Goal: Task Accomplishment & Management: Complete application form

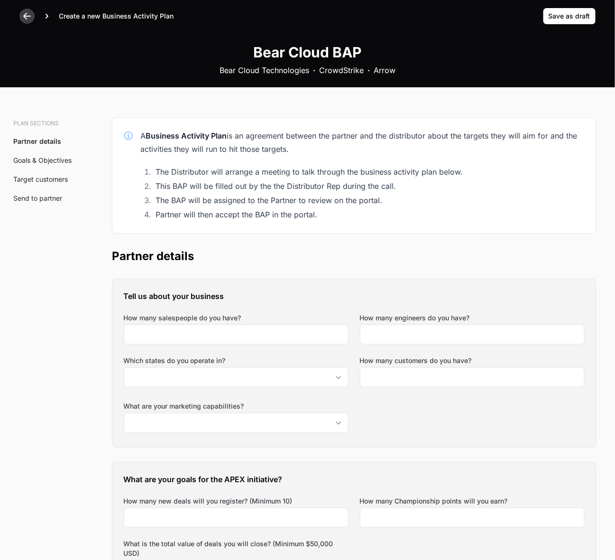
click at [24, 14] on icon at bounding box center [26, 15] width 9 height 9
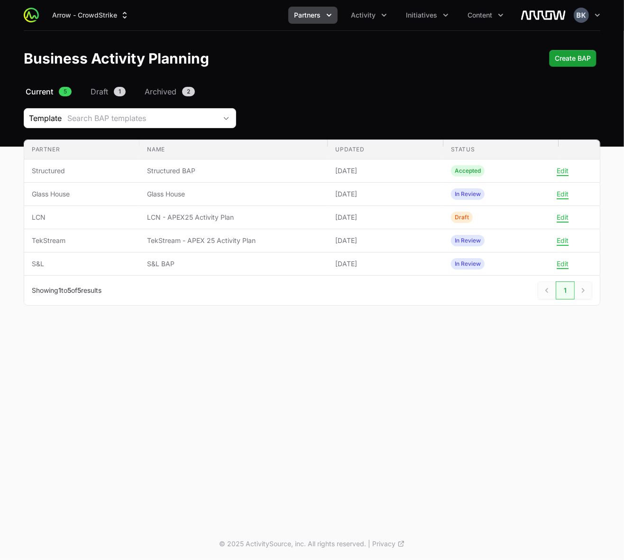
click at [495, 64] on div "Business Activity Planning Create BAP" at bounding box center [312, 58] width 577 height 17
click at [570, 60] on span "Create BAP" at bounding box center [573, 58] width 36 height 11
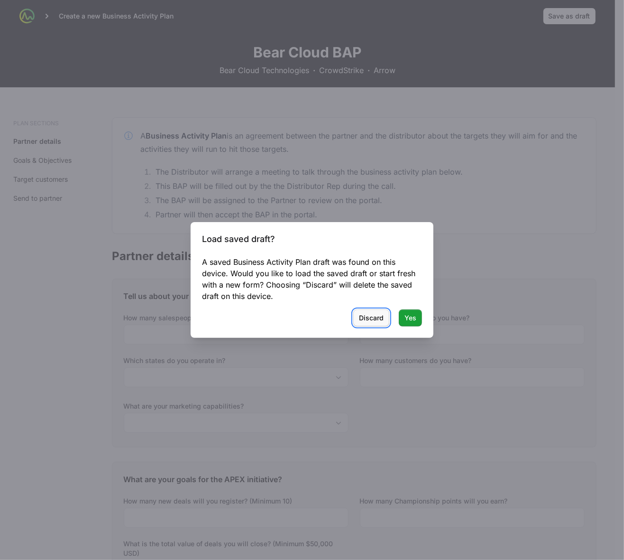
click at [375, 317] on span "Discard" at bounding box center [371, 317] width 25 height 11
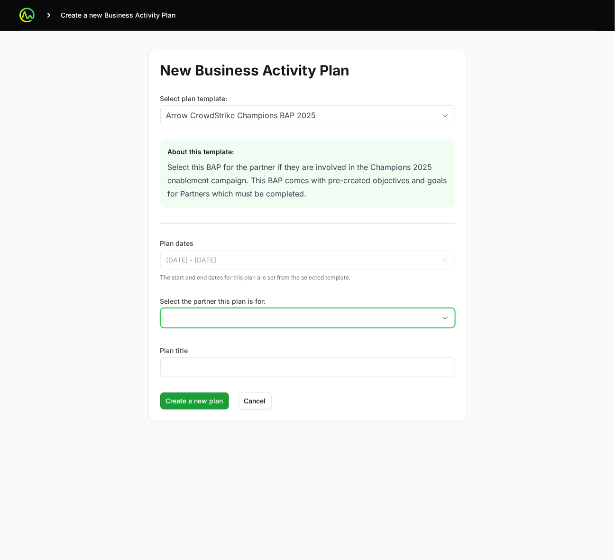
click at [444, 318] on icon "Open" at bounding box center [445, 317] width 5 height 3
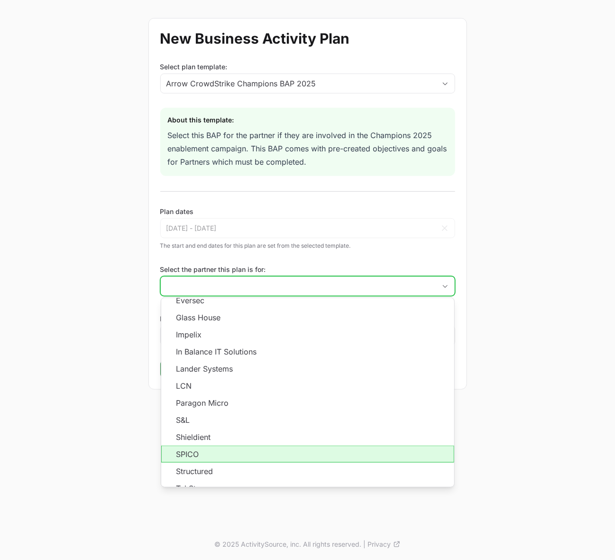
scroll to position [155, 0]
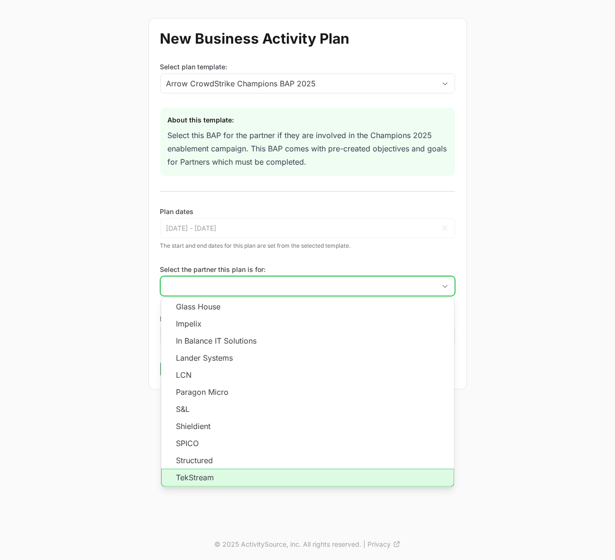
drag, startPoint x: 320, startPoint y: 477, endPoint x: 267, endPoint y: 410, distance: 85.7
click at [320, 337] on li "TekStream" at bounding box center [307, 478] width 293 height 18
type input "TekStream"
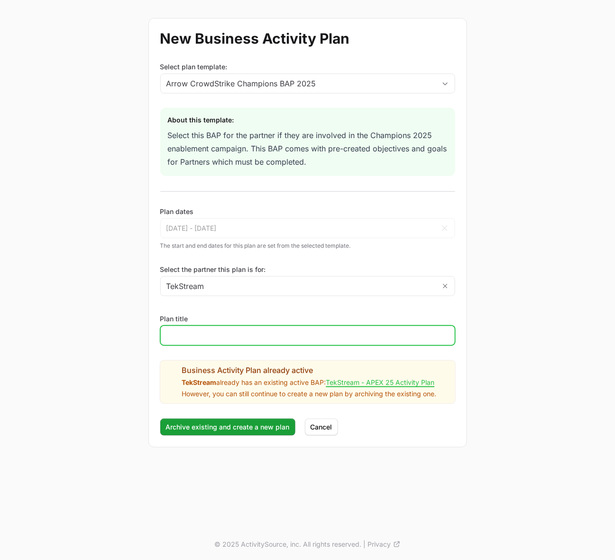
click at [246, 337] on input "Plan title" at bounding box center [307, 335] width 283 height 11
type input "TekStream"
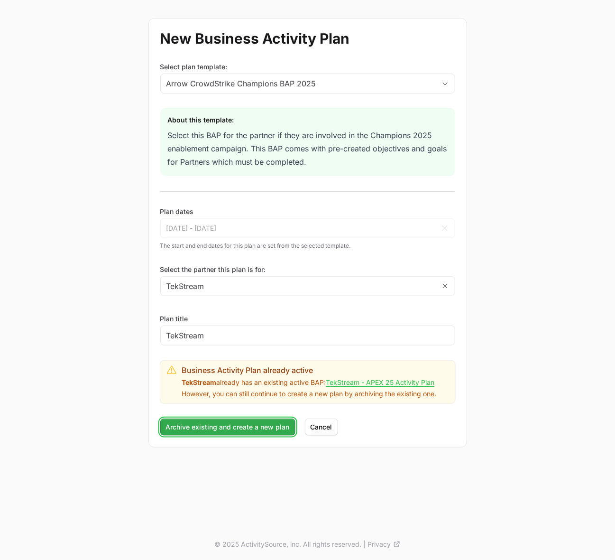
click at [268, 337] on span "Archive existing and create a new plan" at bounding box center [228, 426] width 124 height 11
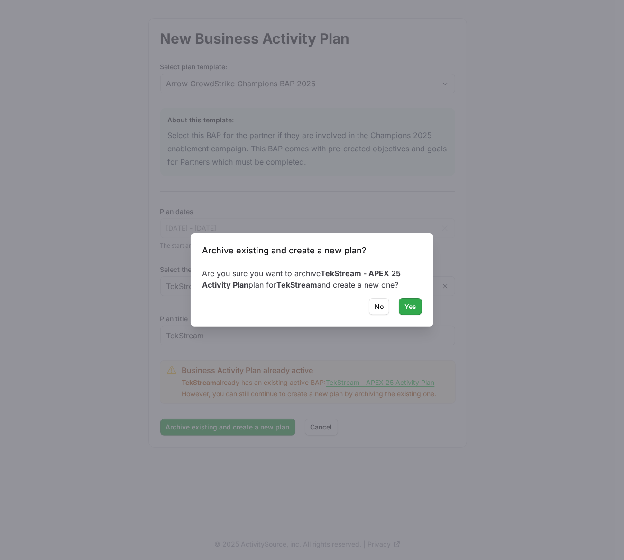
click at [411, 304] on span "Yes" at bounding box center [411, 306] width 12 height 11
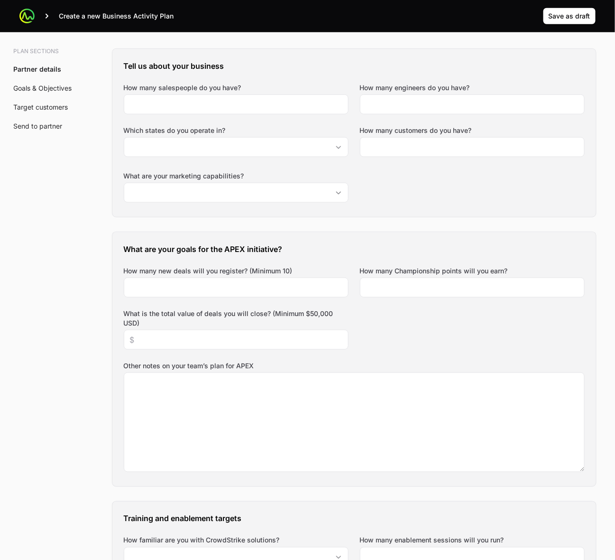
scroll to position [202, 0]
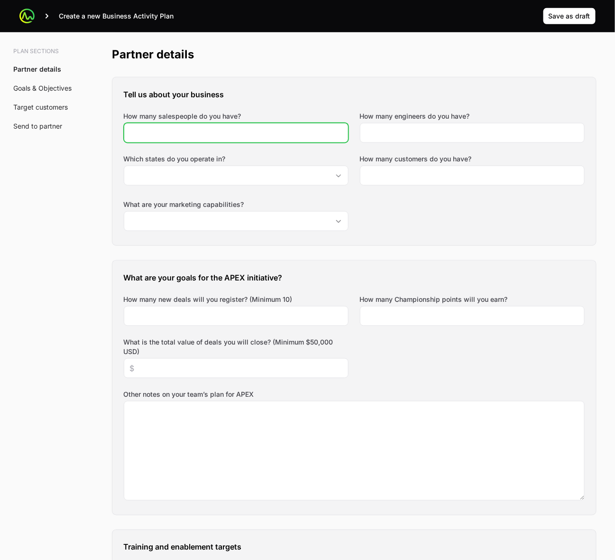
click at [236, 134] on input "How many salespeople do you have?" at bounding box center [236, 132] width 213 height 11
type input "12"
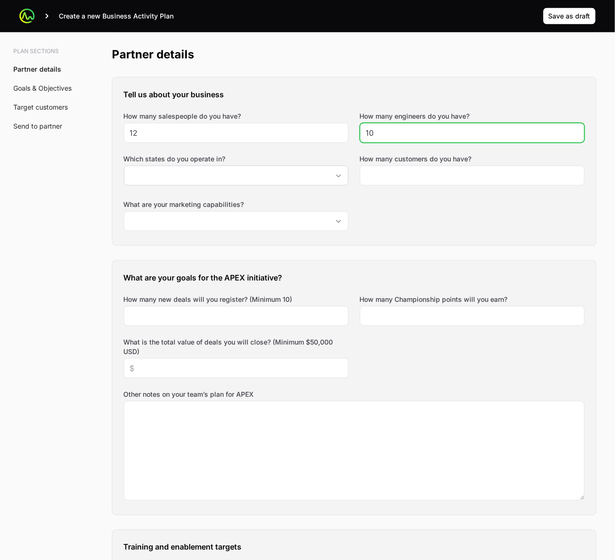
type input "10"
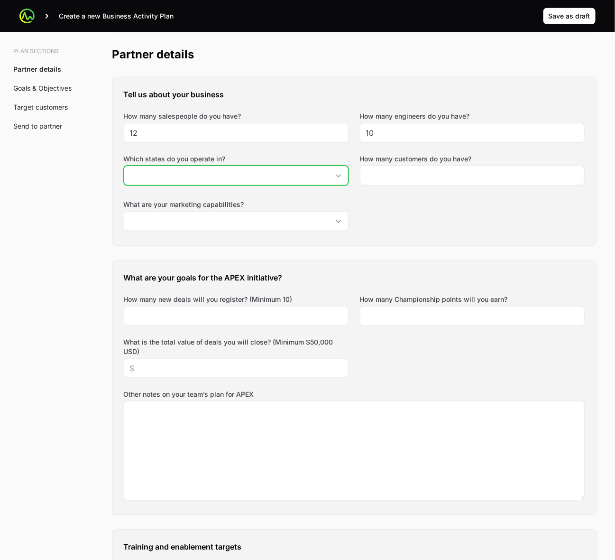
click at [212, 176] on input "Which states do you operate in?" at bounding box center [226, 175] width 205 height 19
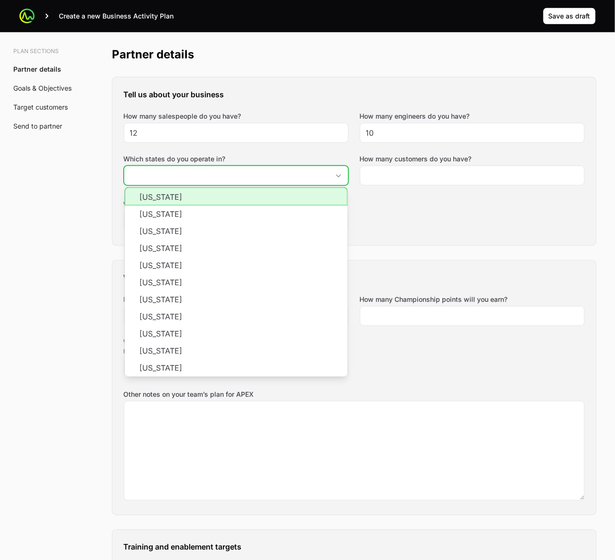
click at [331, 195] on li "[US_STATE]" at bounding box center [236, 196] width 223 height 18
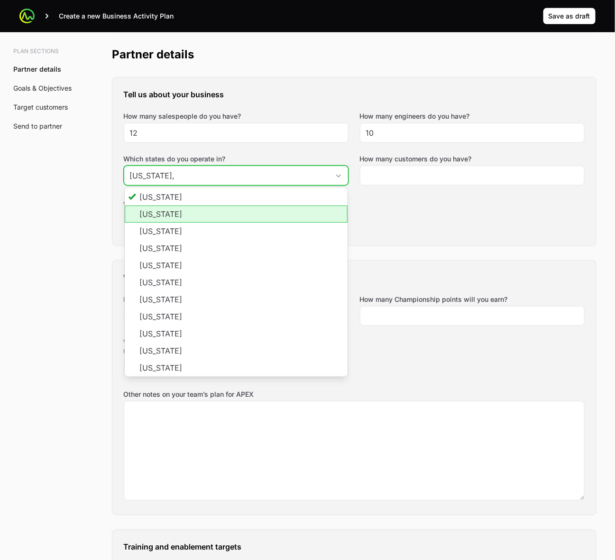
drag, startPoint x: 316, startPoint y: 216, endPoint x: 252, endPoint y: 222, distance: 64.2
click at [309, 216] on li "[US_STATE]" at bounding box center [236, 213] width 223 height 17
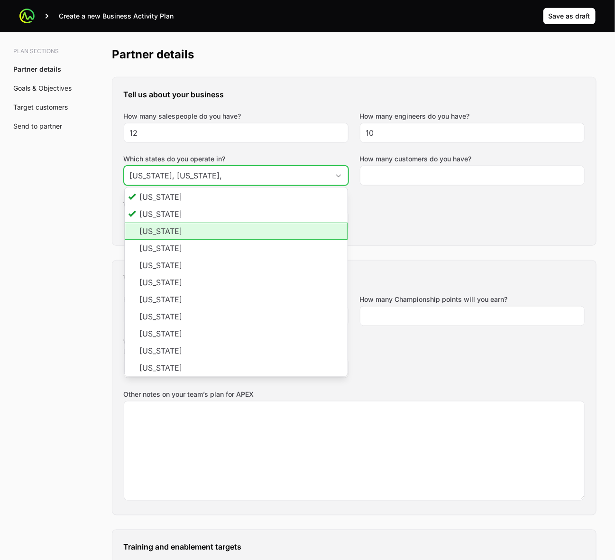
click at [160, 226] on li "[US_STATE]" at bounding box center [236, 230] width 223 height 17
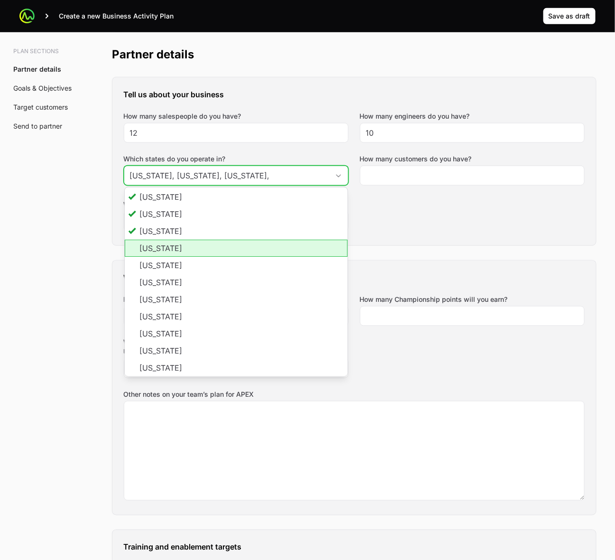
drag, startPoint x: 157, startPoint y: 246, endPoint x: 156, endPoint y: 273, distance: 27.1
click at [157, 246] on li "[US_STATE]" at bounding box center [236, 248] width 223 height 17
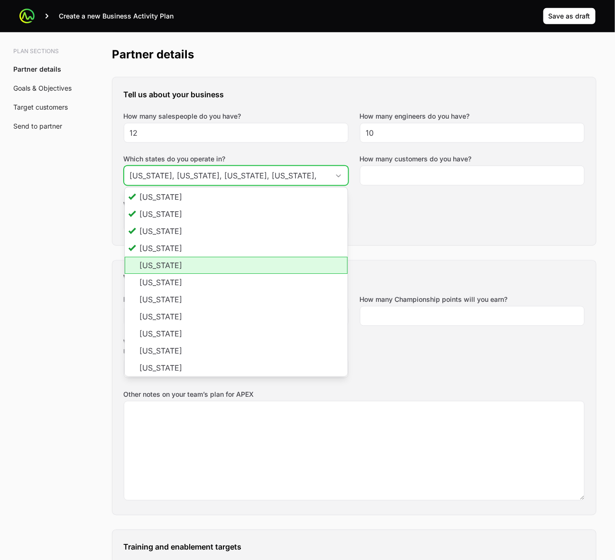
drag, startPoint x: 160, startPoint y: 269, endPoint x: 161, endPoint y: 281, distance: 12.4
click at [160, 270] on li "[US_STATE]" at bounding box center [236, 265] width 223 height 17
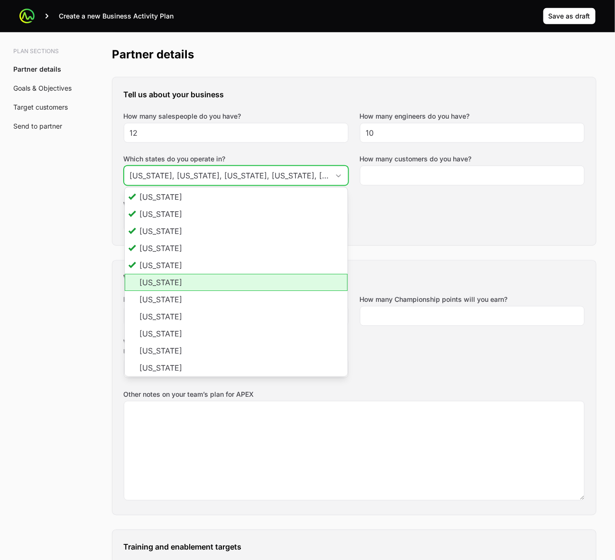
drag, startPoint x: 161, startPoint y: 283, endPoint x: 160, endPoint y: 293, distance: 10.0
click at [161, 283] on li "[US_STATE]" at bounding box center [236, 282] width 223 height 17
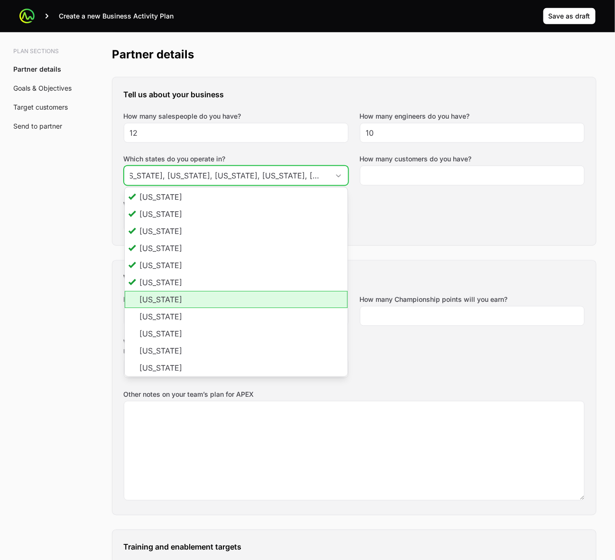
drag, startPoint x: 160, startPoint y: 296, endPoint x: 160, endPoint y: 302, distance: 6.2
click at [160, 296] on li "[US_STATE]" at bounding box center [236, 299] width 223 height 17
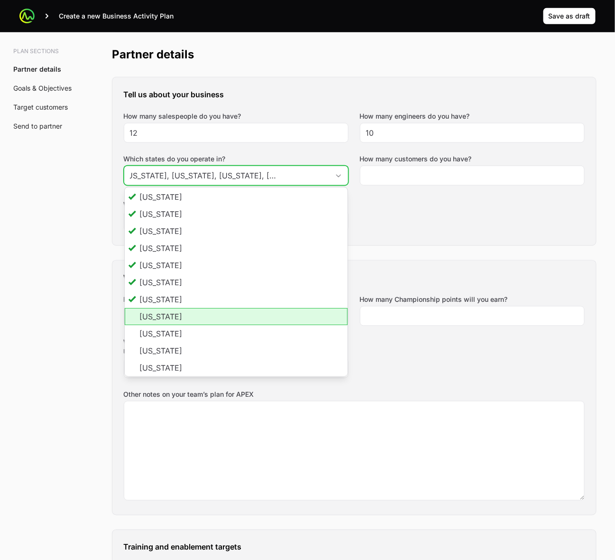
scroll to position [0, 0]
drag, startPoint x: 163, startPoint y: 314, endPoint x: 162, endPoint y: 330, distance: 16.1
click at [163, 317] on li "[US_STATE]" at bounding box center [236, 316] width 223 height 17
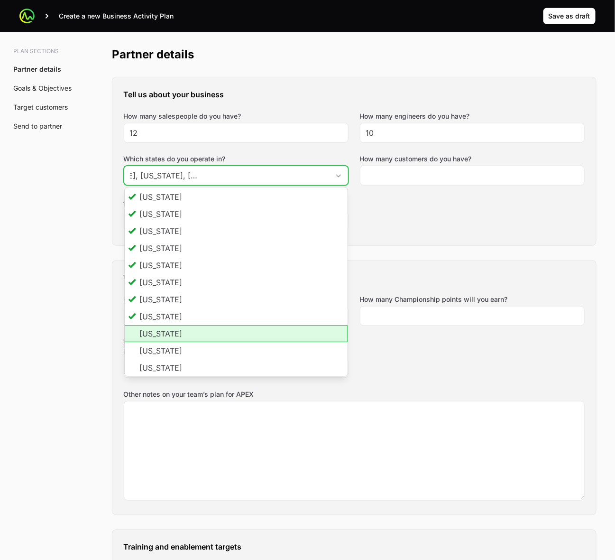
click at [162, 336] on li "[US_STATE]" at bounding box center [236, 333] width 223 height 17
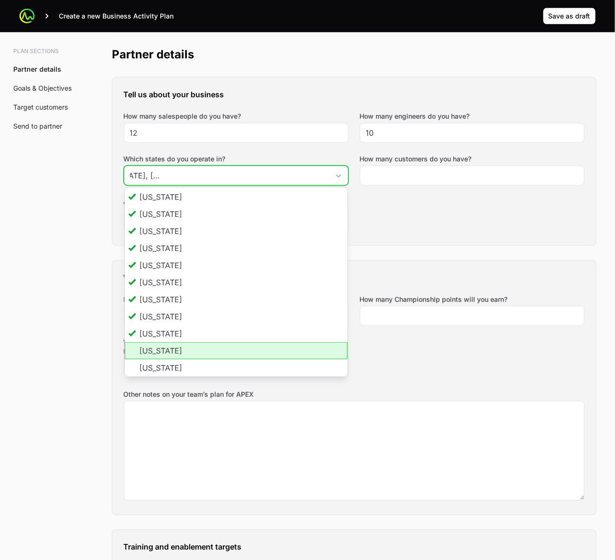
drag, startPoint x: 162, startPoint y: 352, endPoint x: 162, endPoint y: 361, distance: 8.1
click at [162, 337] on li "[US_STATE]" at bounding box center [236, 350] width 223 height 17
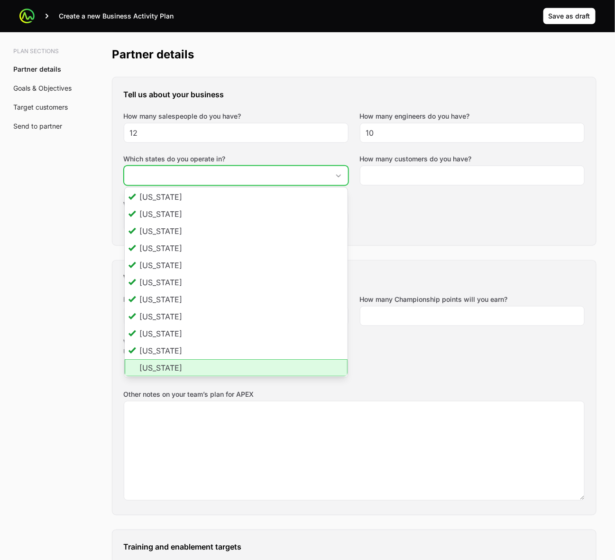
drag, startPoint x: 162, startPoint y: 368, endPoint x: 166, endPoint y: 347, distance: 20.8
click at [162, 337] on li "[US_STATE]" at bounding box center [236, 367] width 223 height 17
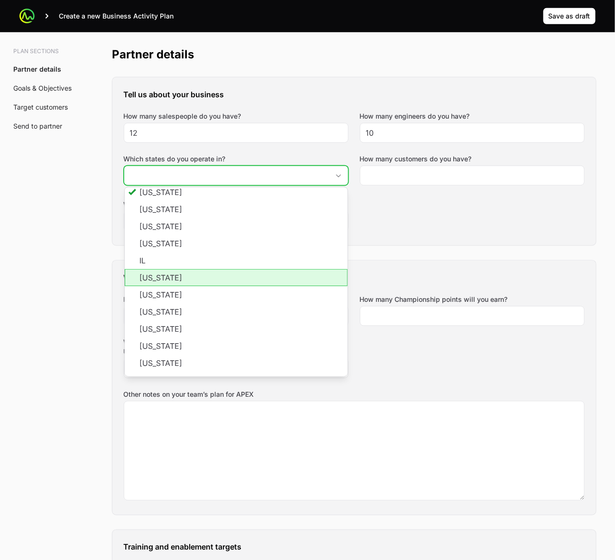
scroll to position [178, 0]
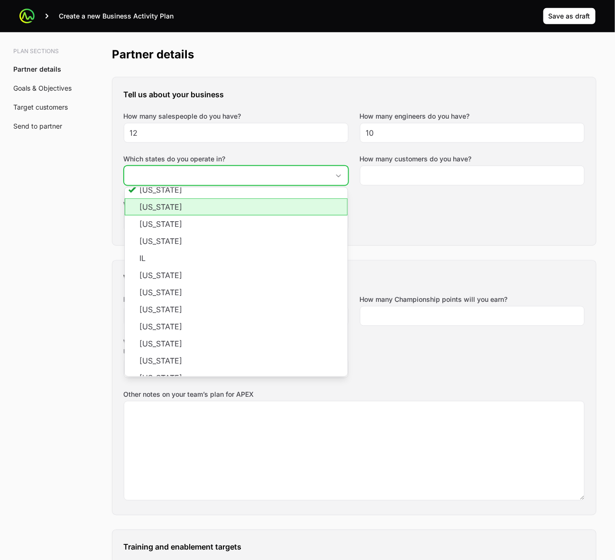
drag, startPoint x: 165, startPoint y: 204, endPoint x: 153, endPoint y: 222, distance: 21.2
click at [165, 204] on li "[US_STATE]" at bounding box center [236, 206] width 223 height 17
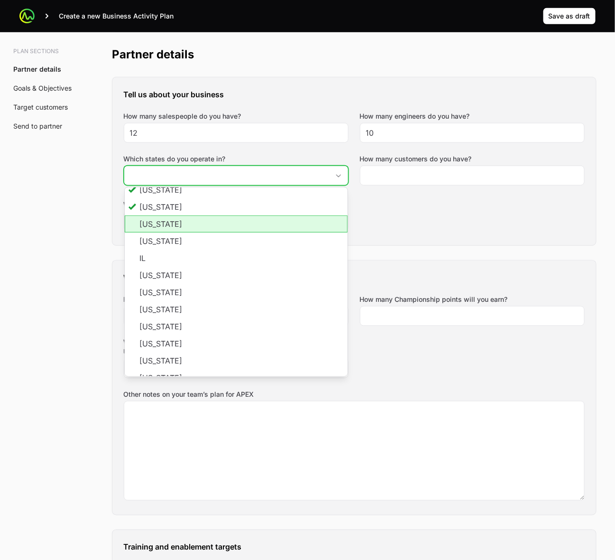
drag, startPoint x: 152, startPoint y: 223, endPoint x: 151, endPoint y: 232, distance: 9.6
click at [151, 224] on li "[US_STATE]" at bounding box center [236, 223] width 223 height 17
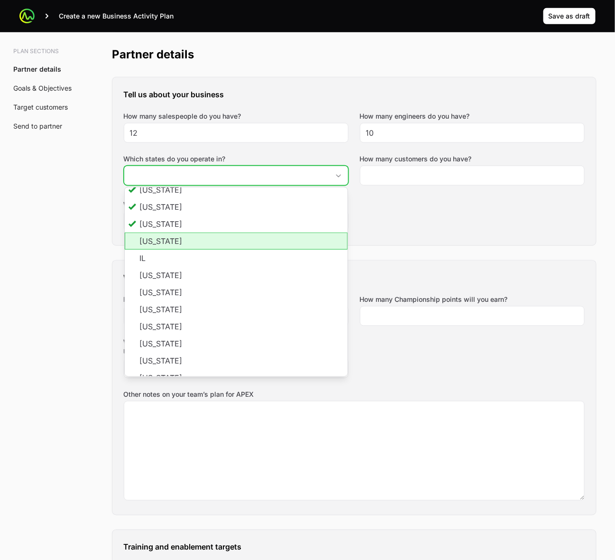
drag, startPoint x: 151, startPoint y: 240, endPoint x: 149, endPoint y: 255, distance: 14.8
click at [151, 241] on li "[US_STATE]" at bounding box center [236, 240] width 223 height 17
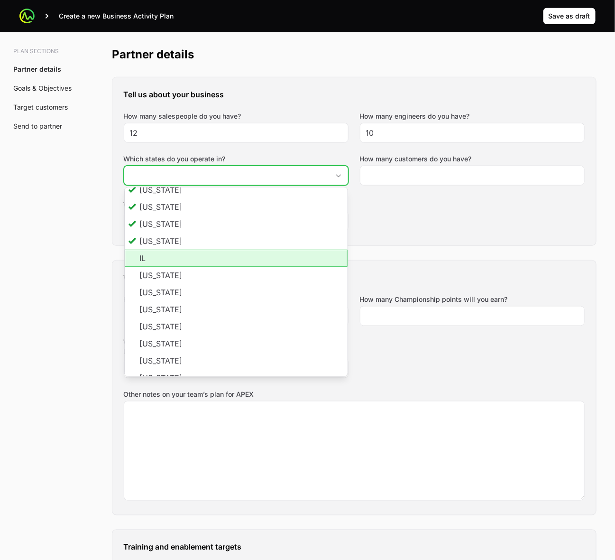
drag, startPoint x: 149, startPoint y: 256, endPoint x: 150, endPoint y: 266, distance: 9.5
click at [149, 256] on li "IL" at bounding box center [236, 258] width 223 height 17
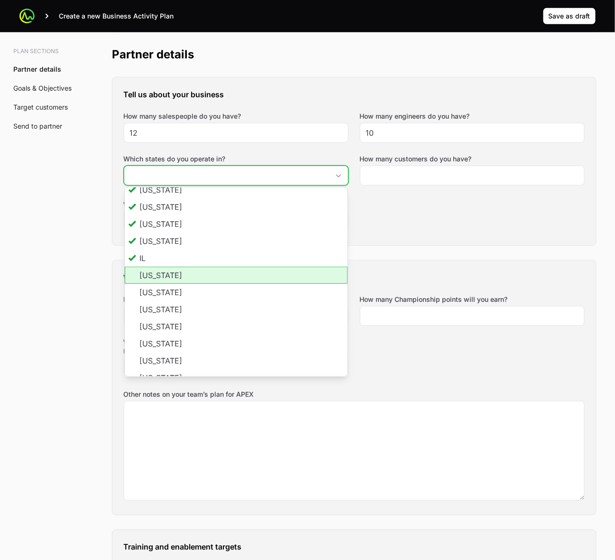
drag, startPoint x: 150, startPoint y: 274, endPoint x: 150, endPoint y: 280, distance: 5.7
click at [150, 275] on li "[US_STATE]" at bounding box center [236, 275] width 223 height 17
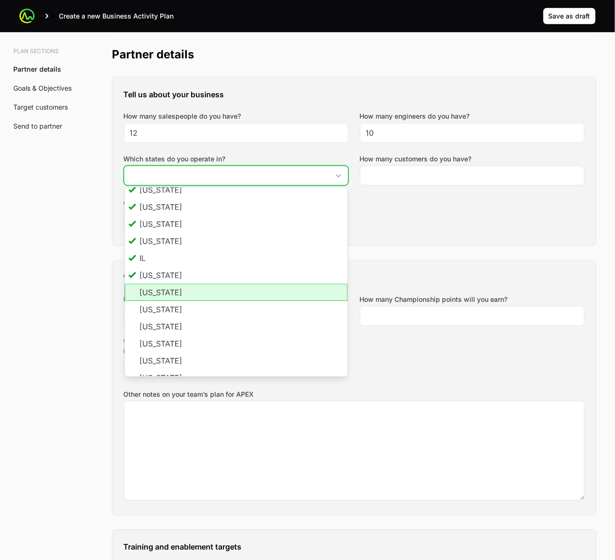
drag, startPoint x: 155, startPoint y: 293, endPoint x: 157, endPoint y: 305, distance: 12.1
click at [155, 296] on li "[US_STATE]" at bounding box center [236, 292] width 223 height 17
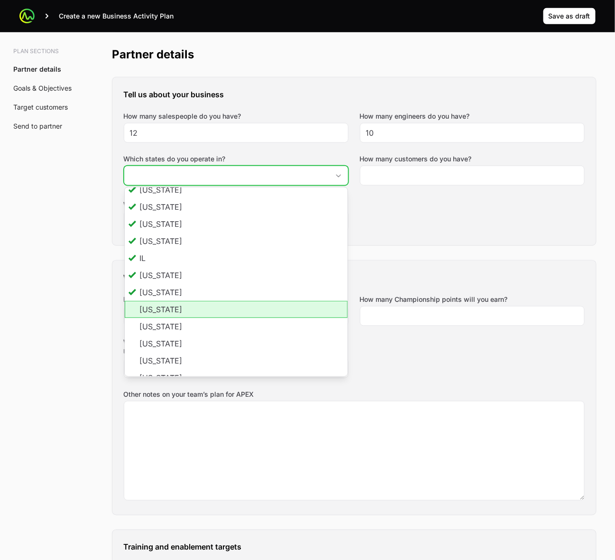
drag, startPoint x: 158, startPoint y: 312, endPoint x: 159, endPoint y: 318, distance: 5.8
click at [158, 312] on li "[US_STATE]" at bounding box center [236, 309] width 223 height 17
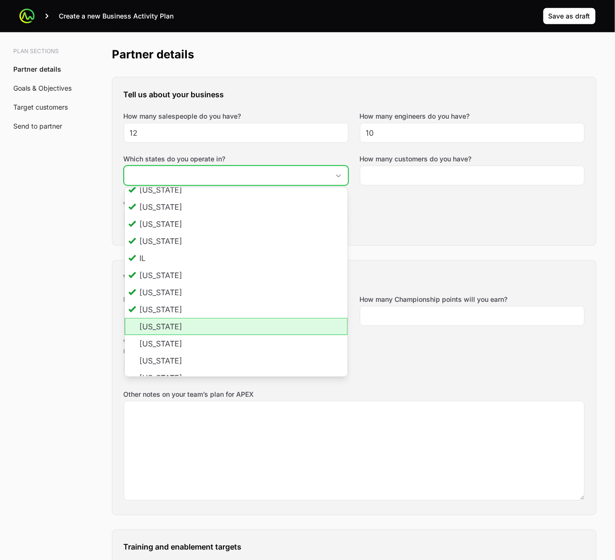
scroll to position [0, 0]
drag, startPoint x: 160, startPoint y: 326, endPoint x: 160, endPoint y: 342, distance: 16.6
click at [160, 328] on li "[US_STATE]" at bounding box center [236, 326] width 223 height 17
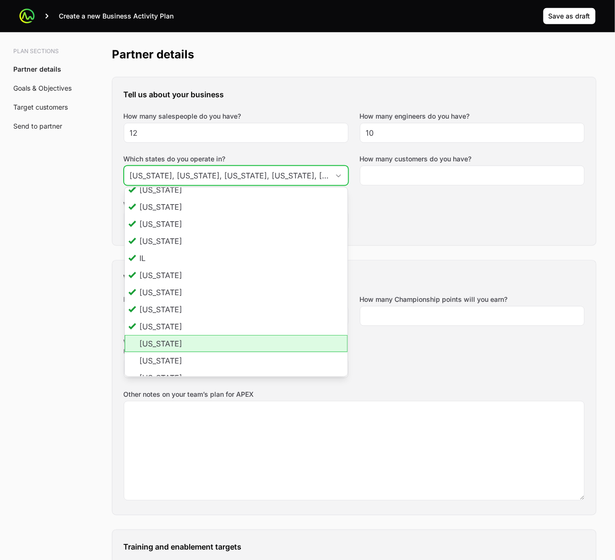
drag, startPoint x: 160, startPoint y: 347, endPoint x: 160, endPoint y: 355, distance: 8.1
click at [160, 337] on li "[US_STATE]" at bounding box center [236, 343] width 223 height 17
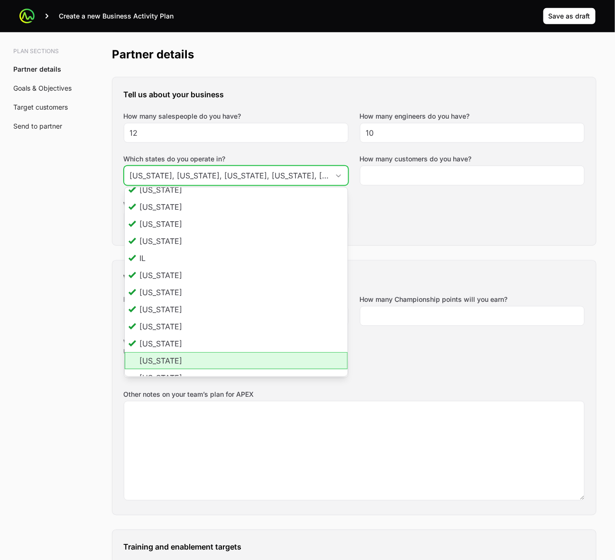
scroll to position [0, 0]
click at [160, 337] on li "[US_STATE]" at bounding box center [236, 360] width 223 height 17
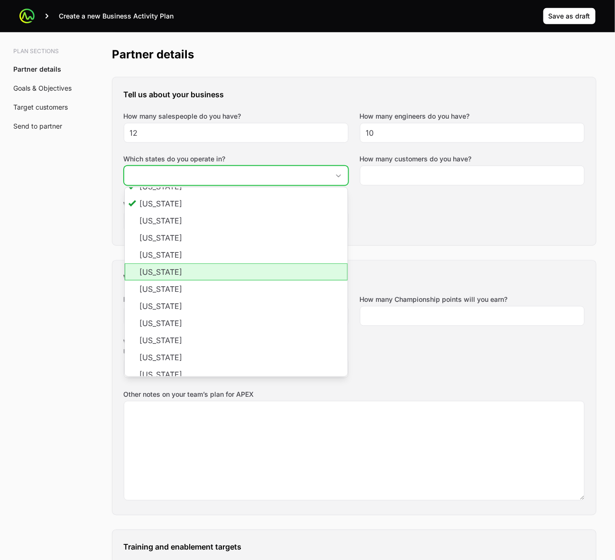
scroll to position [356, 0]
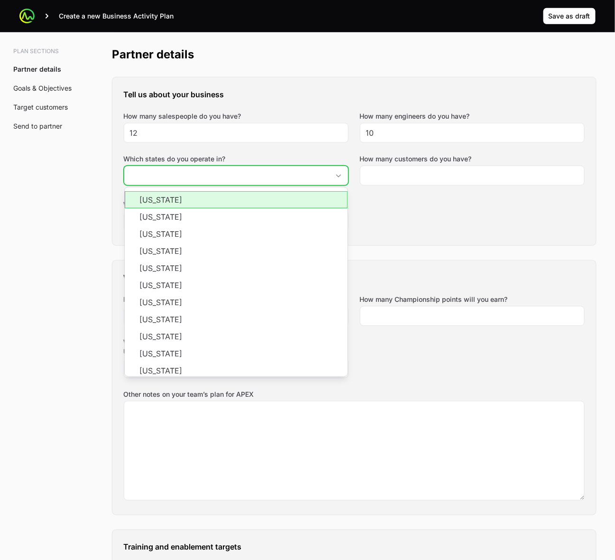
click at [156, 202] on li "[US_STATE]" at bounding box center [236, 199] width 223 height 17
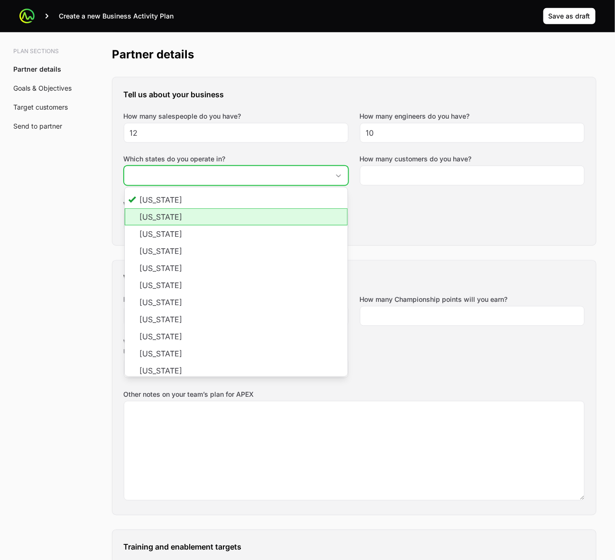
scroll to position [0, 0]
drag, startPoint x: 159, startPoint y: 212, endPoint x: 159, endPoint y: 222, distance: 10.0
click at [159, 212] on li "[US_STATE]" at bounding box center [236, 216] width 223 height 17
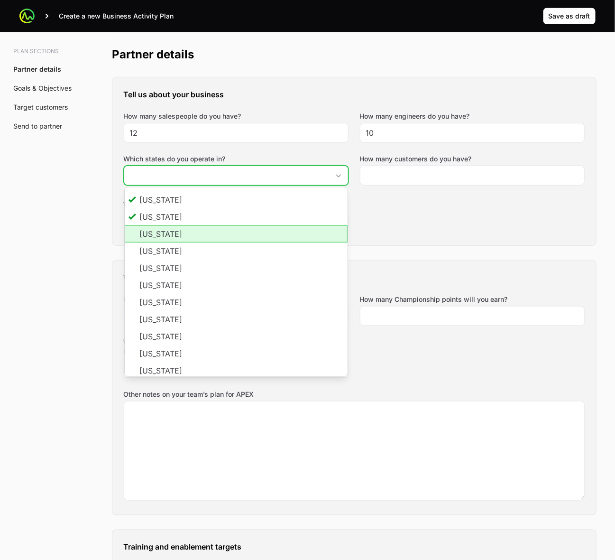
click at [159, 227] on li "[US_STATE]" at bounding box center [236, 233] width 223 height 17
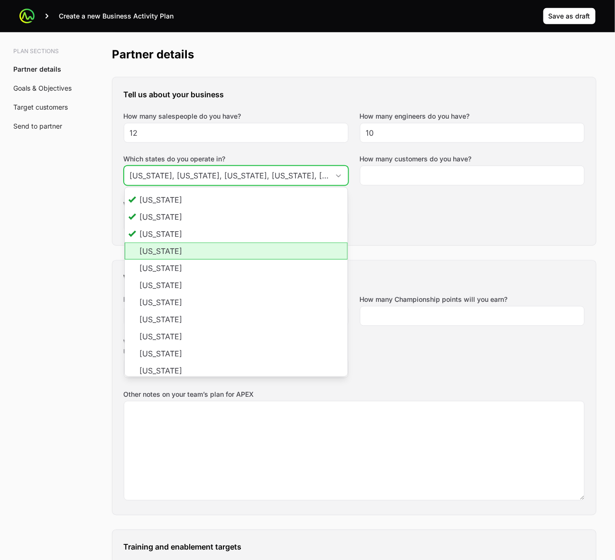
drag, startPoint x: 162, startPoint y: 257, endPoint x: 163, endPoint y: 266, distance: 9.5
click at [162, 257] on li "[US_STATE]" at bounding box center [236, 250] width 223 height 17
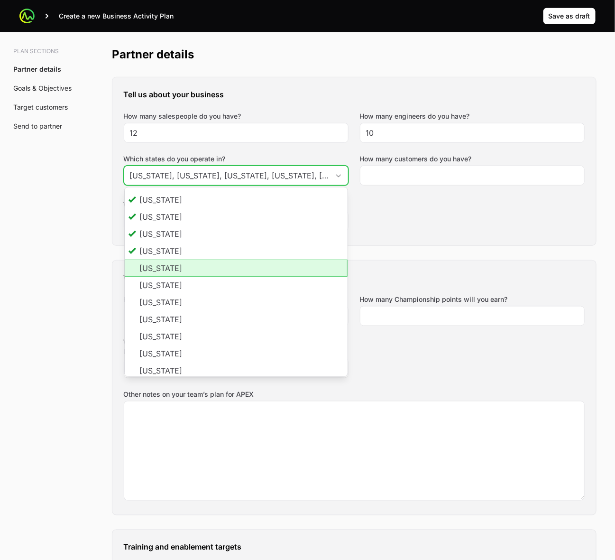
scroll to position [0, 0]
drag, startPoint x: 164, startPoint y: 270, endPoint x: 163, endPoint y: 280, distance: 10.0
click at [164, 273] on li "[US_STATE]" at bounding box center [236, 267] width 223 height 17
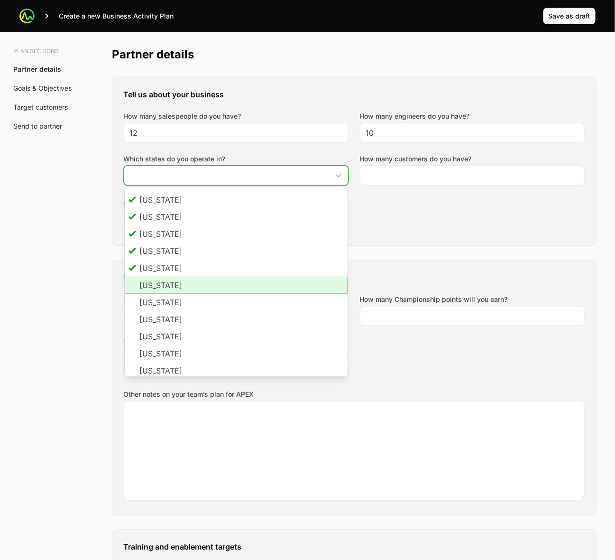
click at [160, 287] on li "[US_STATE]" at bounding box center [236, 285] width 223 height 17
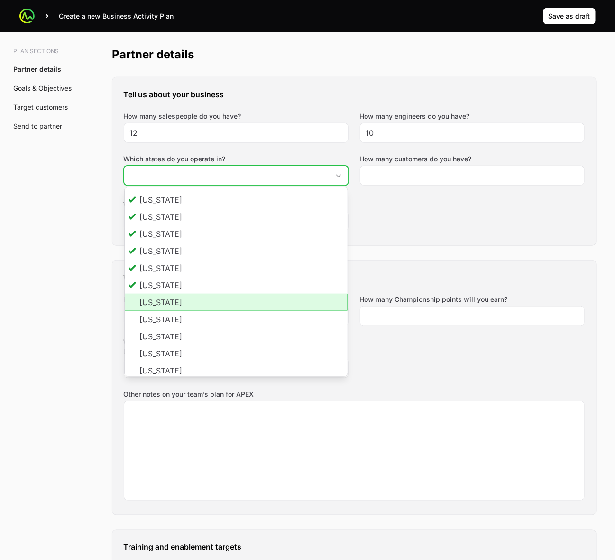
scroll to position [0, 0]
drag, startPoint x: 165, startPoint y: 302, endPoint x: 169, endPoint y: 314, distance: 13.1
click at [165, 303] on li "[US_STATE]" at bounding box center [236, 302] width 223 height 17
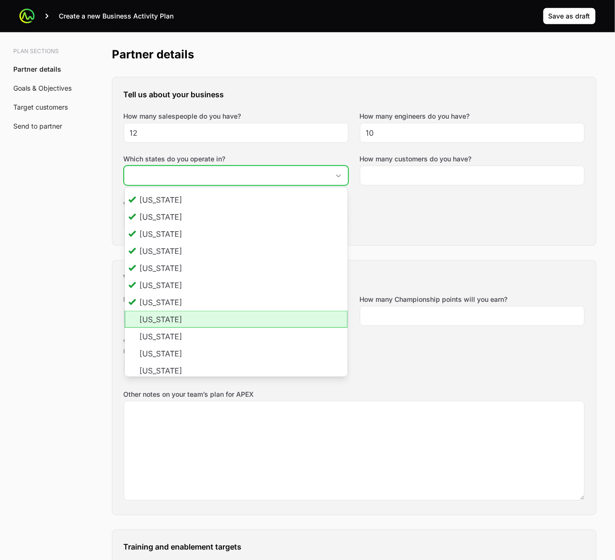
click at [169, 325] on li "[US_STATE]" at bounding box center [236, 319] width 223 height 17
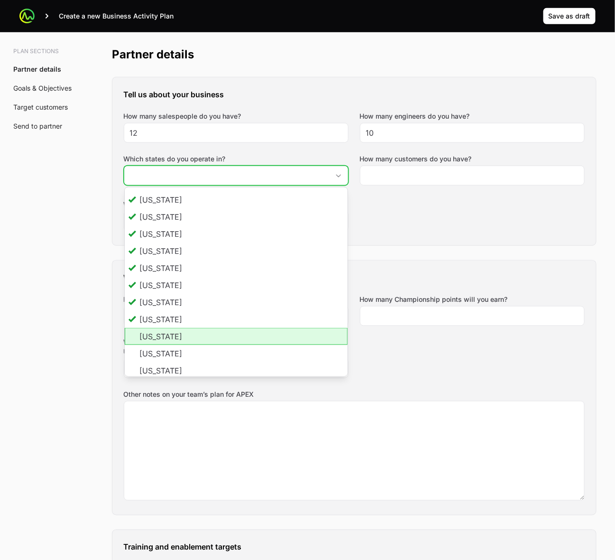
scroll to position [0, 866]
drag, startPoint x: 162, startPoint y: 337, endPoint x: 161, endPoint y: 356, distance: 19.0
click at [162, 337] on li "[US_STATE]" at bounding box center [236, 336] width 223 height 17
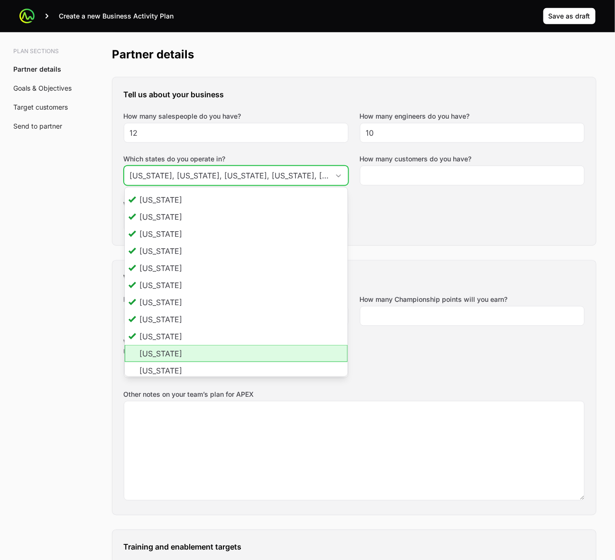
drag, startPoint x: 161, startPoint y: 359, endPoint x: 161, endPoint y: 369, distance: 10.0
click at [161, 337] on li "[US_STATE]" at bounding box center [236, 353] width 223 height 17
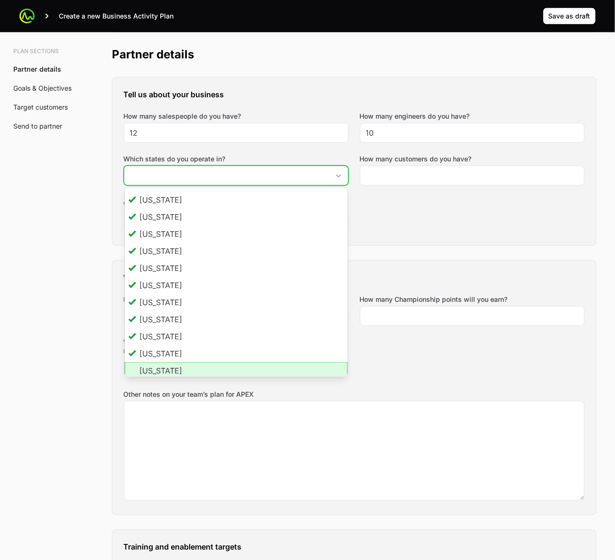
scroll to position [357, 0]
click at [160, 337] on li "[US_STATE]" at bounding box center [236, 369] width 223 height 17
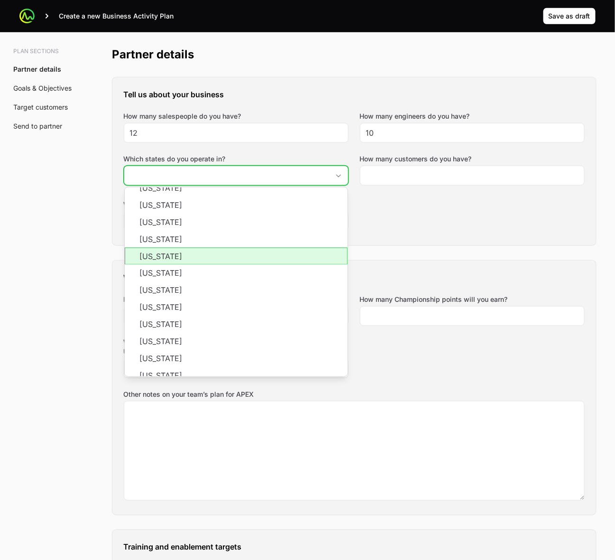
scroll to position [535, 0]
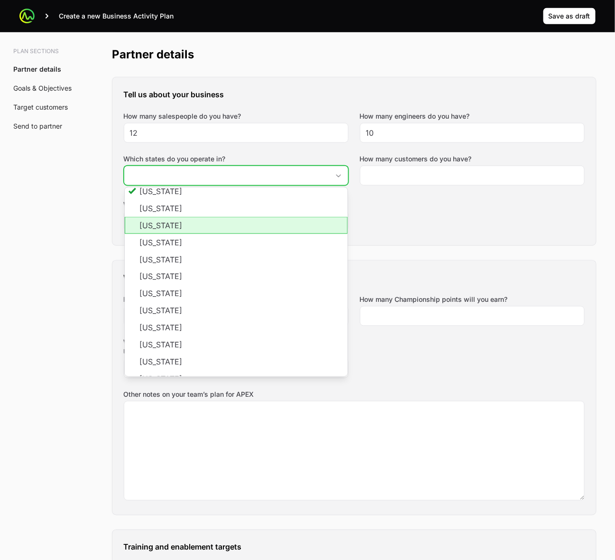
click at [157, 213] on li "[US_STATE]" at bounding box center [236, 208] width 223 height 17
click at [159, 225] on li "[US_STATE]" at bounding box center [236, 225] width 223 height 17
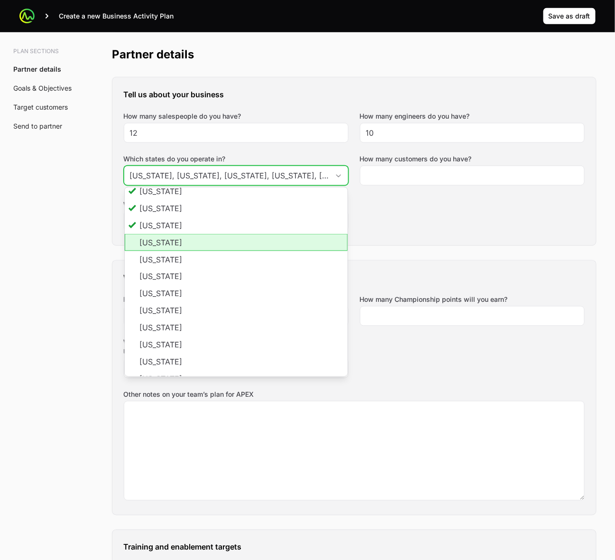
click at [159, 240] on li "[US_STATE]" at bounding box center [236, 242] width 223 height 17
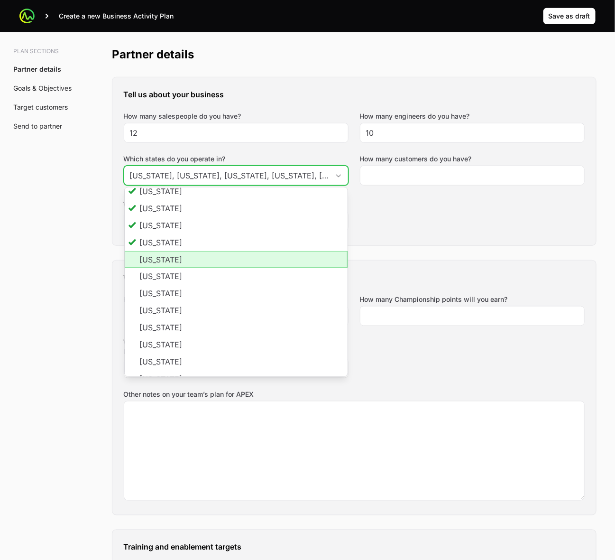
drag, startPoint x: 157, startPoint y: 258, endPoint x: 159, endPoint y: 269, distance: 11.5
click at [157, 259] on li "[US_STATE]" at bounding box center [236, 259] width 223 height 17
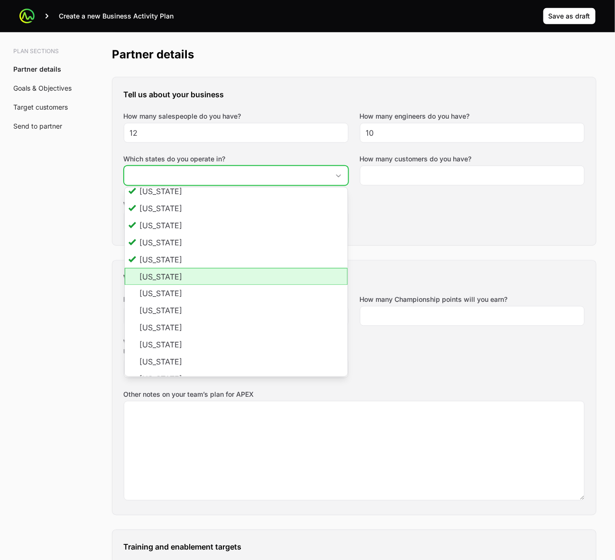
drag, startPoint x: 162, startPoint y: 278, endPoint x: 162, endPoint y: 290, distance: 12.3
click at [162, 280] on li "[US_STATE]" at bounding box center [236, 276] width 223 height 17
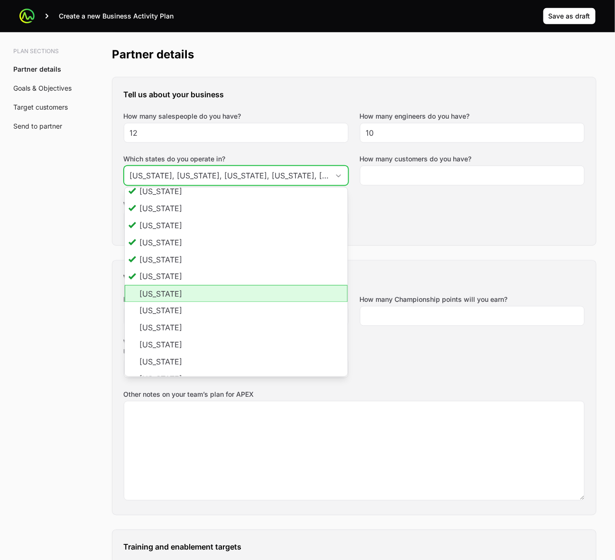
drag, startPoint x: 160, startPoint y: 295, endPoint x: 159, endPoint y: 306, distance: 11.0
click at [160, 296] on li "[US_STATE]" at bounding box center [236, 293] width 223 height 17
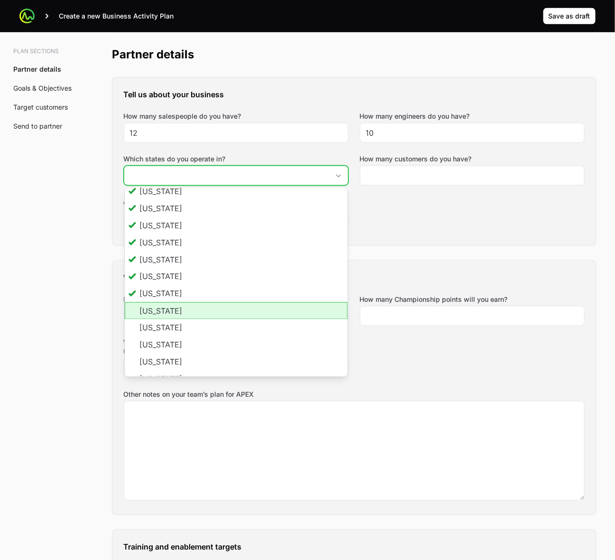
drag, startPoint x: 158, startPoint y: 314, endPoint x: 166, endPoint y: 337, distance: 24.3
click at [158, 314] on li "[US_STATE]" at bounding box center [236, 310] width 223 height 17
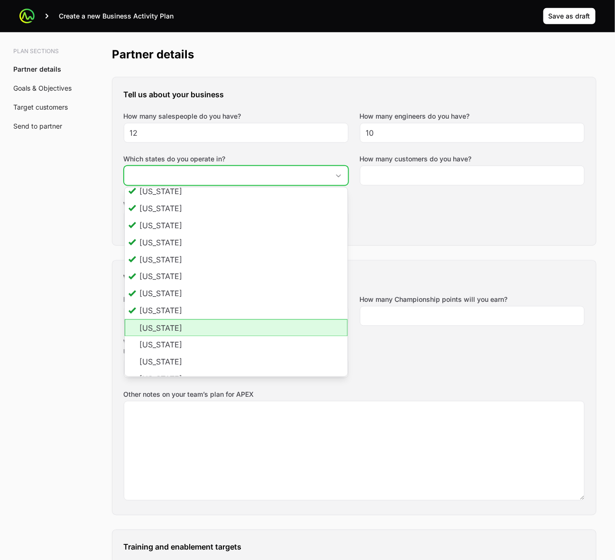
click at [168, 324] on li "[US_STATE]" at bounding box center [236, 327] width 223 height 17
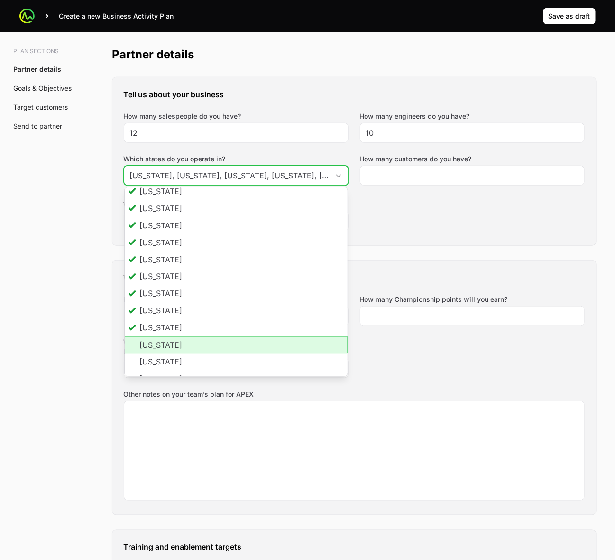
click at [169, 337] on li "[US_STATE]" at bounding box center [236, 344] width 223 height 17
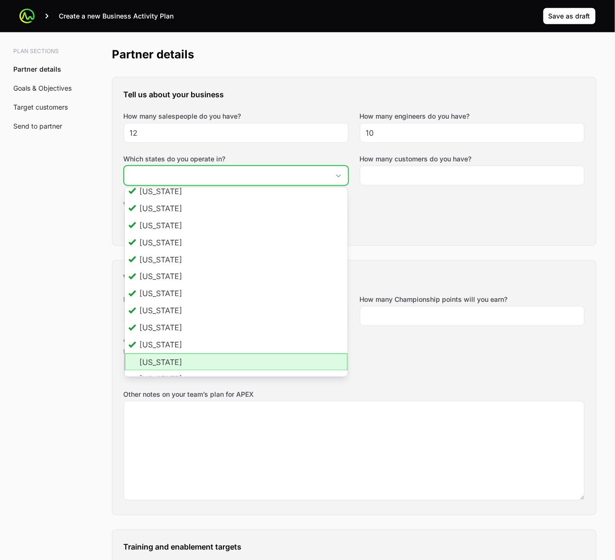
drag, startPoint x: 167, startPoint y: 359, endPoint x: 173, endPoint y: 283, distance: 76.6
click at [167, 337] on li "[US_STATE]" at bounding box center [236, 361] width 223 height 17
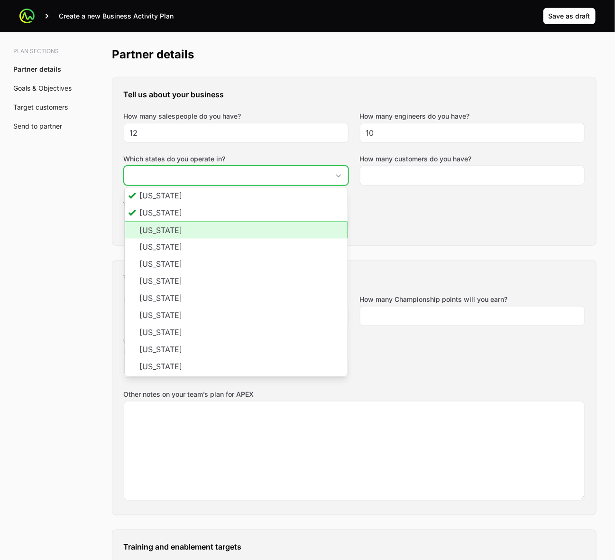
click at [158, 233] on li "[US_STATE]" at bounding box center [236, 230] width 223 height 17
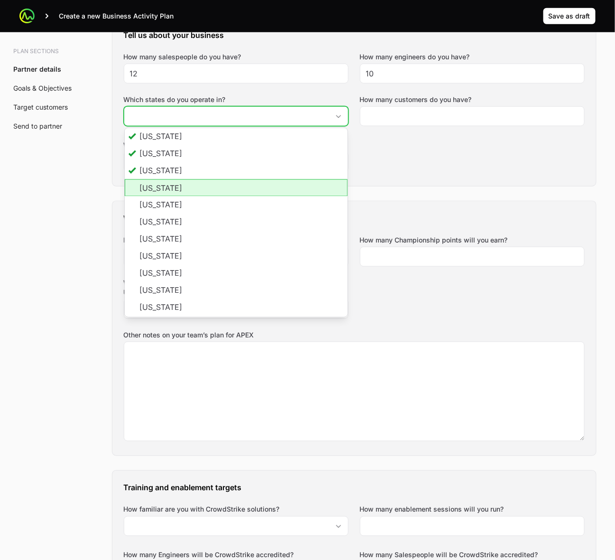
click at [162, 190] on li "[US_STATE]" at bounding box center [236, 187] width 223 height 17
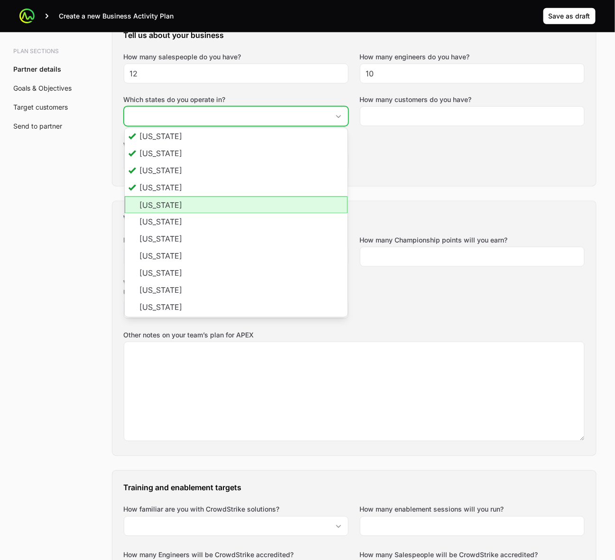
click at [156, 205] on li "[US_STATE]" at bounding box center [236, 204] width 223 height 17
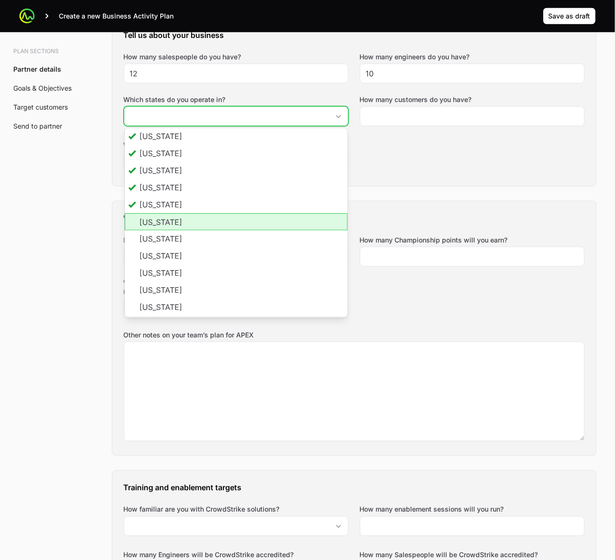
click at [163, 225] on li "[US_STATE]" at bounding box center [236, 221] width 223 height 17
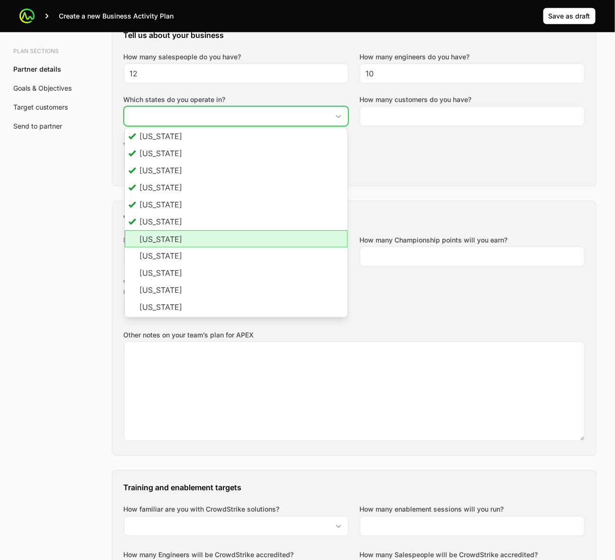
drag, startPoint x: 171, startPoint y: 243, endPoint x: 172, endPoint y: 250, distance: 7.7
click at [171, 243] on li "[US_STATE]" at bounding box center [236, 239] width 223 height 17
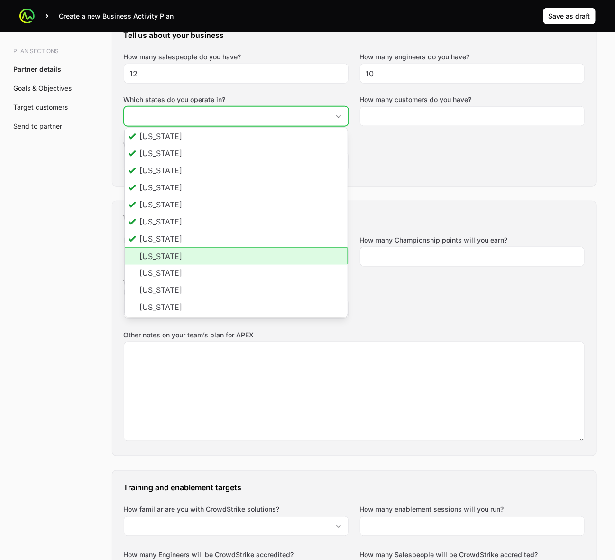
click at [183, 257] on li "[US_STATE]" at bounding box center [236, 256] width 223 height 17
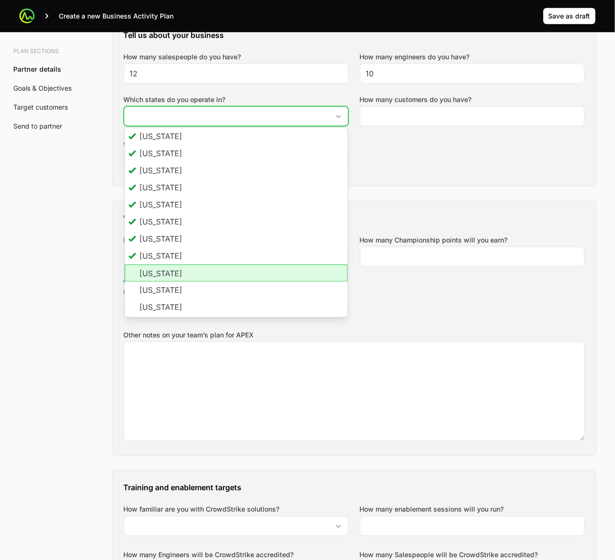
drag, startPoint x: 186, startPoint y: 278, endPoint x: 179, endPoint y: 290, distance: 13.8
click at [186, 278] on li "[US_STATE]" at bounding box center [236, 273] width 223 height 17
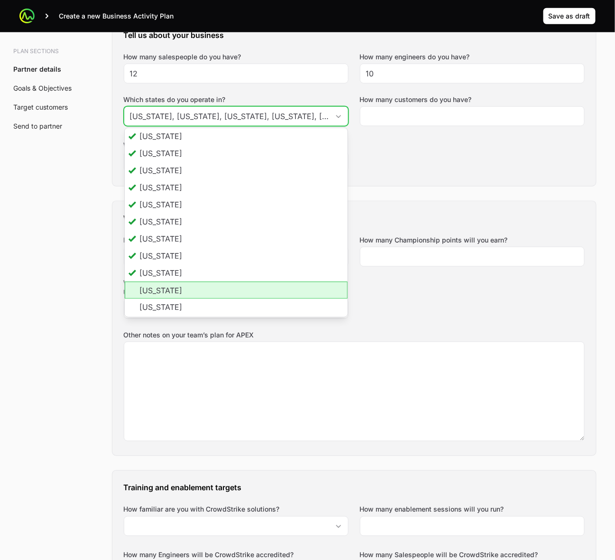
click at [178, 293] on li "[US_STATE]" at bounding box center [236, 290] width 223 height 17
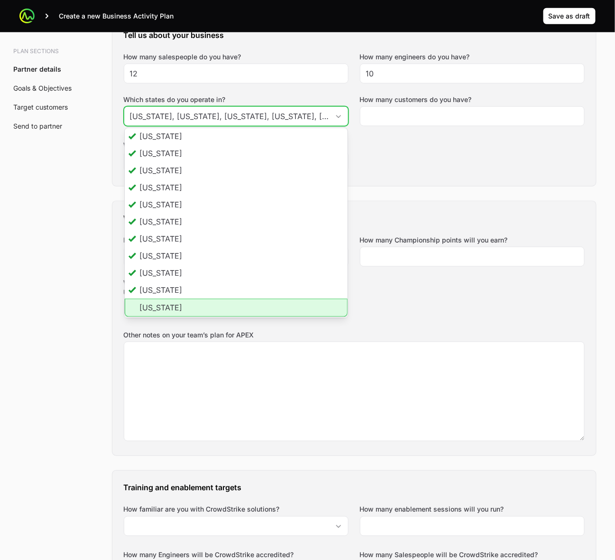
click at [170, 305] on li "[US_STATE]" at bounding box center [236, 308] width 223 height 18
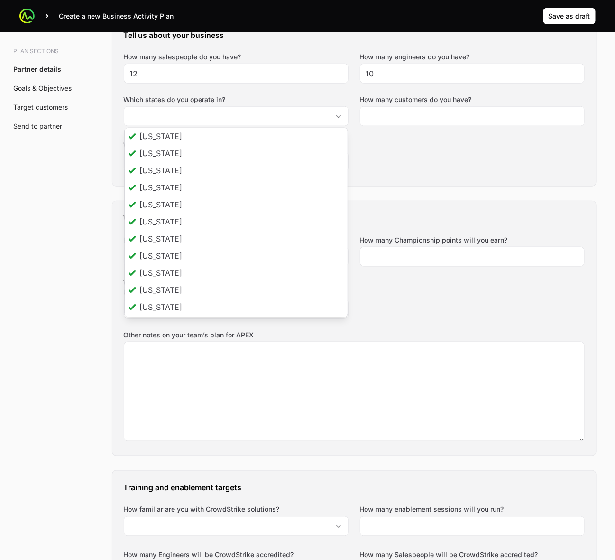
type input "[US_STATE], [US_STATE], [US_STATE], [US_STATE], [US_STATE], [US_STATE], [US_STA…"
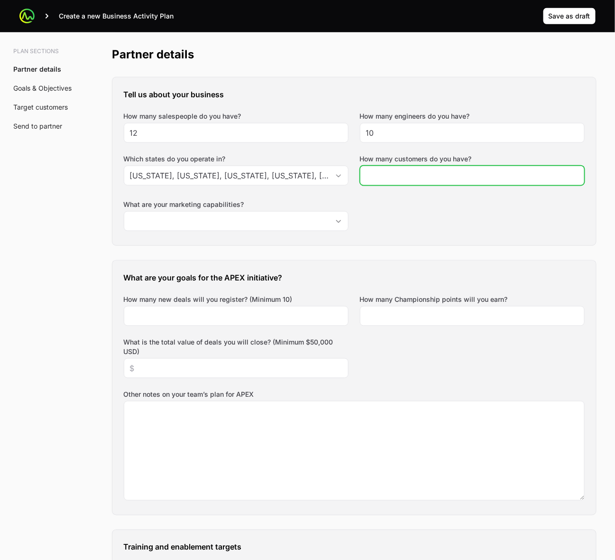
click at [462, 176] on input "How many customers do you have?" at bounding box center [472, 175] width 213 height 11
type input "500"
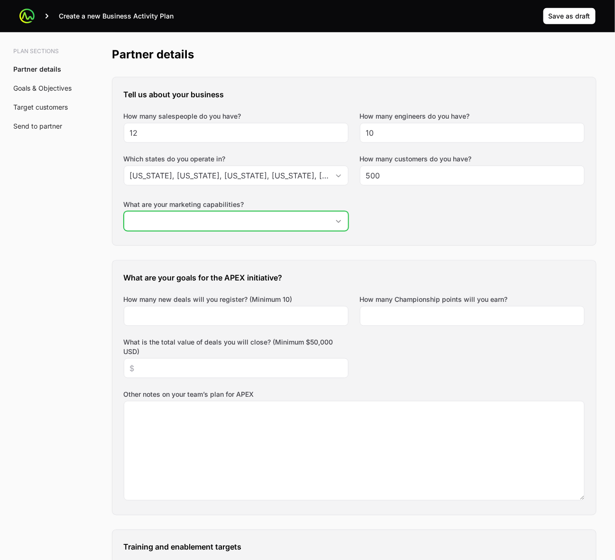
click at [338, 220] on icon "Open" at bounding box center [339, 221] width 8 height 3
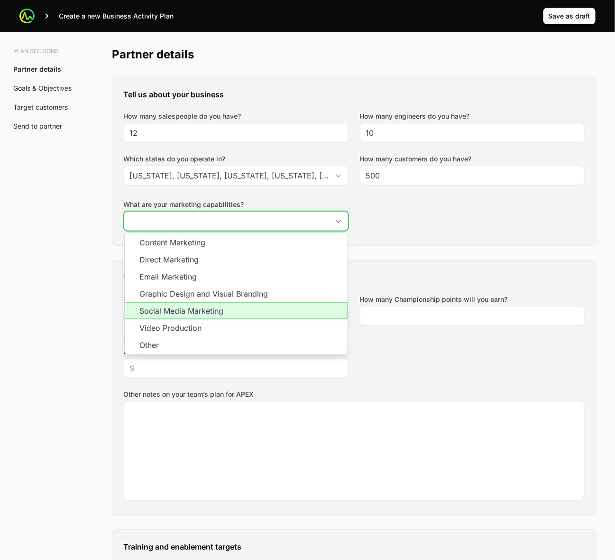
click at [283, 307] on li "Social Media Marketing" at bounding box center [236, 310] width 223 height 17
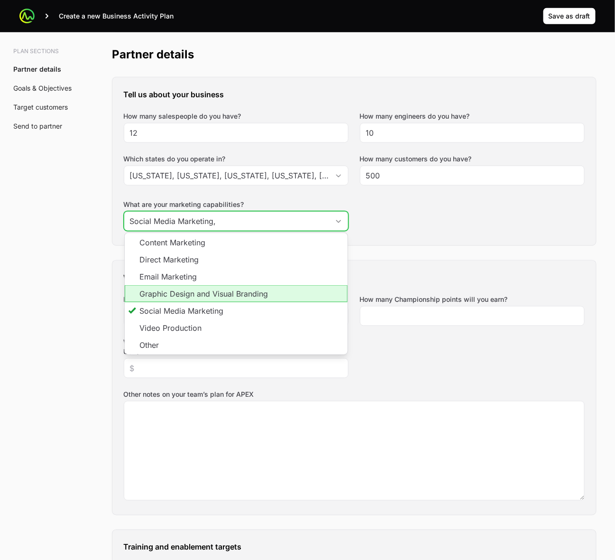
click at [283, 293] on li "Graphic Design and Visual Branding" at bounding box center [236, 293] width 223 height 17
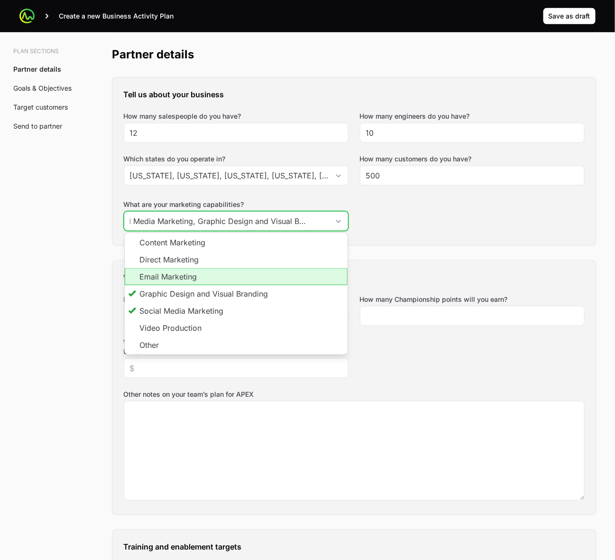
click at [278, 275] on li "Email Marketing" at bounding box center [236, 276] width 223 height 17
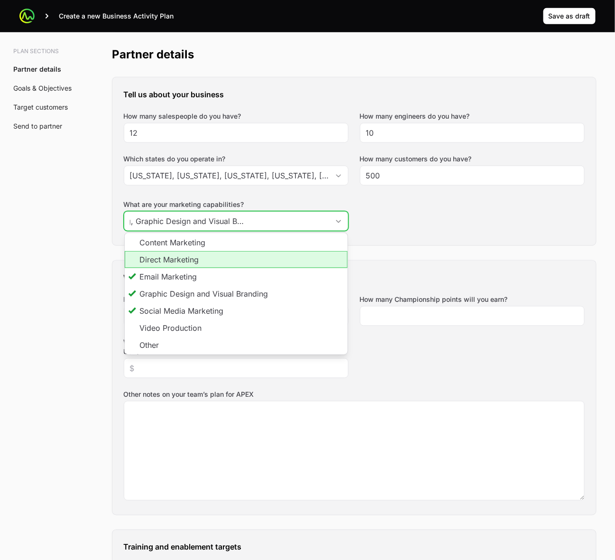
click at [278, 263] on li "Direct Marketing" at bounding box center [236, 259] width 223 height 17
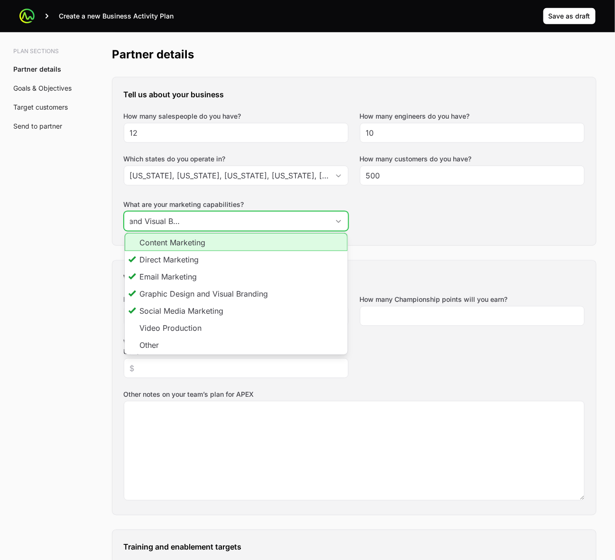
click at [283, 243] on li "Content Marketing" at bounding box center [236, 242] width 223 height 18
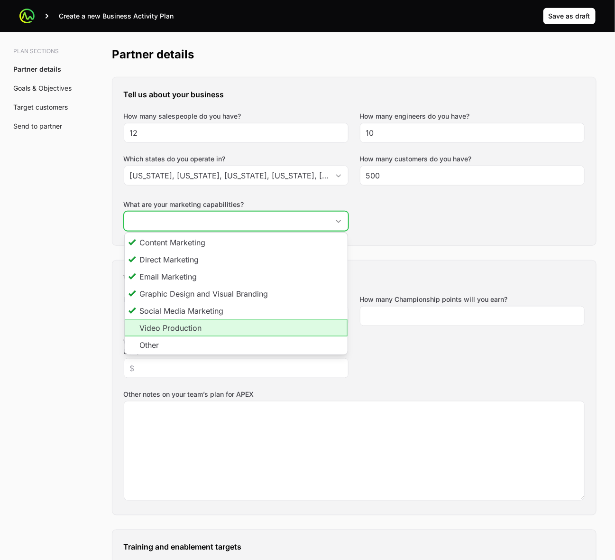
click at [304, 322] on li "Video Production" at bounding box center [236, 327] width 223 height 17
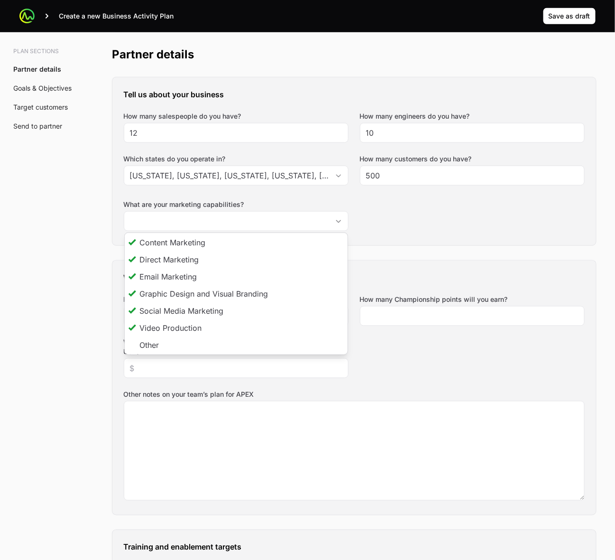
type input "Social Media Marketing, Graphic Design and Visual Branding, Email Marketing, Di…"
click at [462, 217] on div "Tell us about your business How many salespeople do you have? 12 How many engin…" at bounding box center [354, 161] width 484 height 168
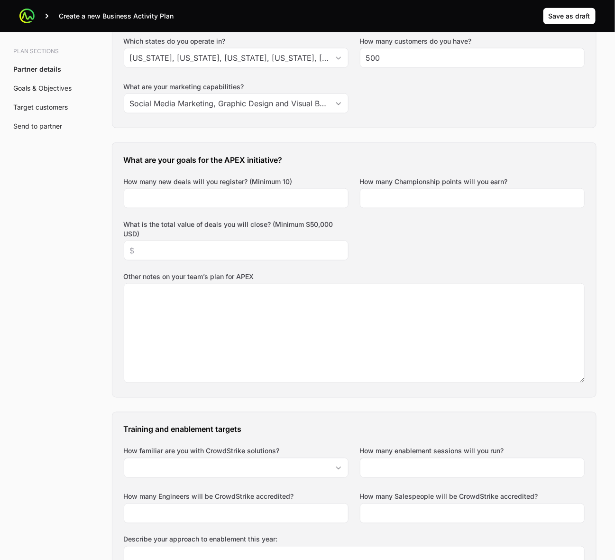
scroll to position [320, 0]
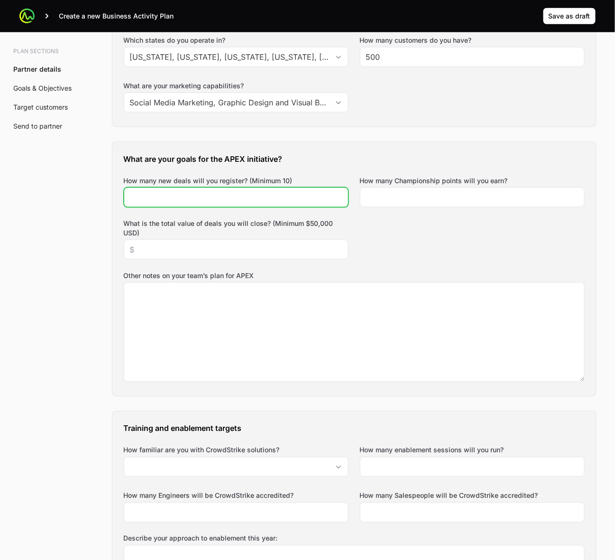
click at [272, 201] on input "How many new deals will you register? (Minimum 10)" at bounding box center [236, 197] width 213 height 11
type input "10"
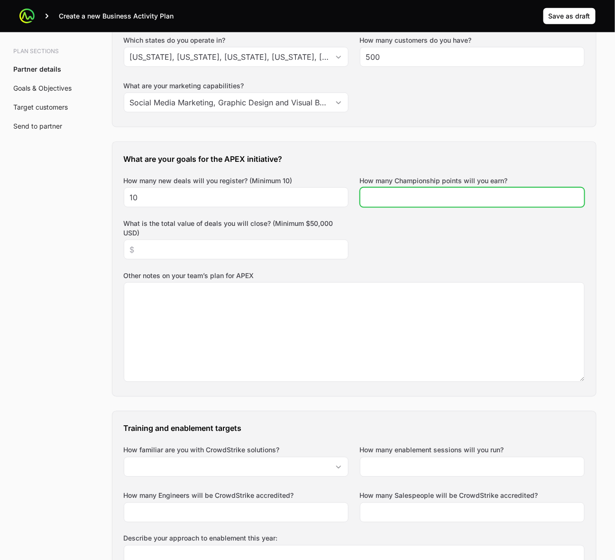
click at [459, 202] on input "How many Championship points will you earn?" at bounding box center [472, 197] width 213 height 11
type input "200000"
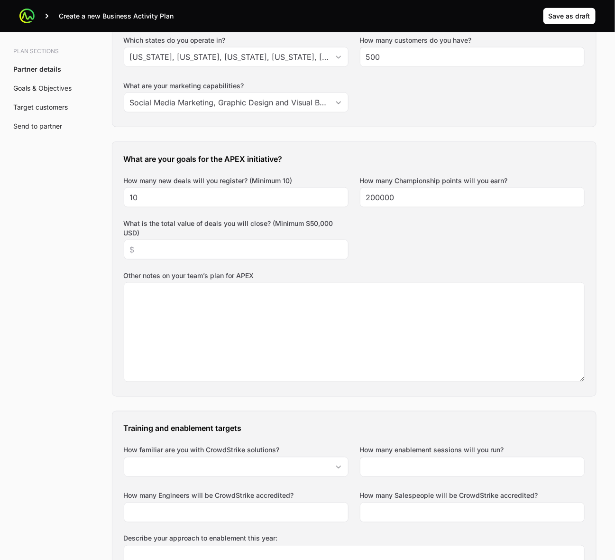
click at [498, 242] on div "What are your goals for the APEX initiative? How many new deals will you regist…" at bounding box center [354, 269] width 484 height 254
click at [266, 250] on input "What is the total value of deals you will close? (Minimum $50,000 USD)" at bounding box center [236, 249] width 213 height 11
type input "$50,000"
click at [433, 252] on div "What are your goals for the APEX initiative? How many new deals will you regist…" at bounding box center [354, 269] width 484 height 254
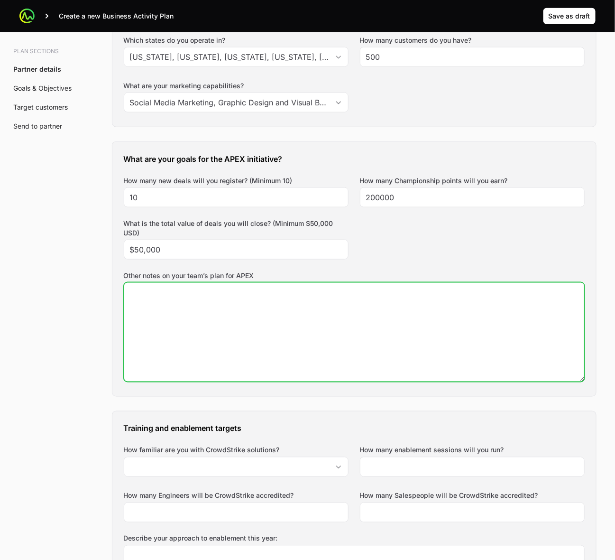
click at [379, 321] on textarea "Other notes on your team’s plan for APEX" at bounding box center [354, 332] width 460 height 99
type textarea "attended EBC participated in bootcamp 1 deal reg at bootcamp 1 tech cert at [GE…"
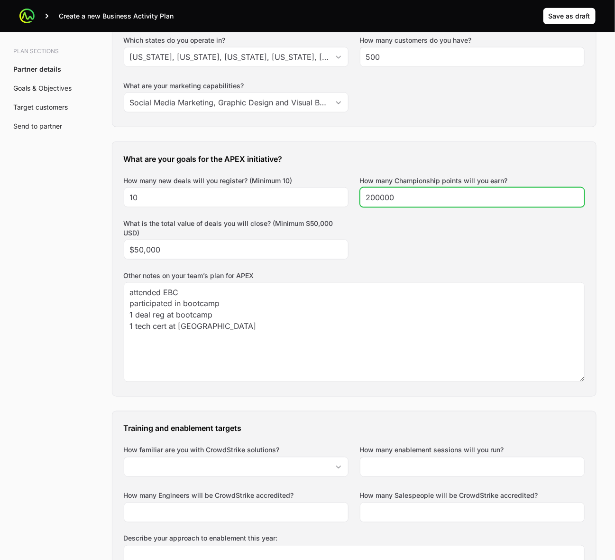
click at [541, 225] on div "What are your goals for the APEX initiative? How many new deals will you regist…" at bounding box center [354, 269] width 484 height 254
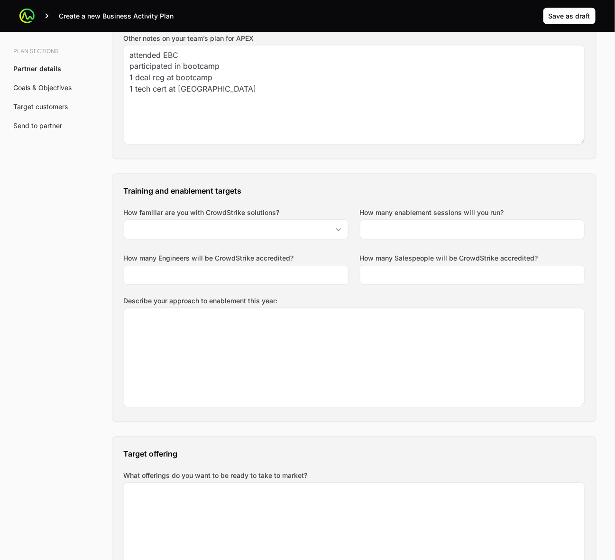
scroll to position [498, 0]
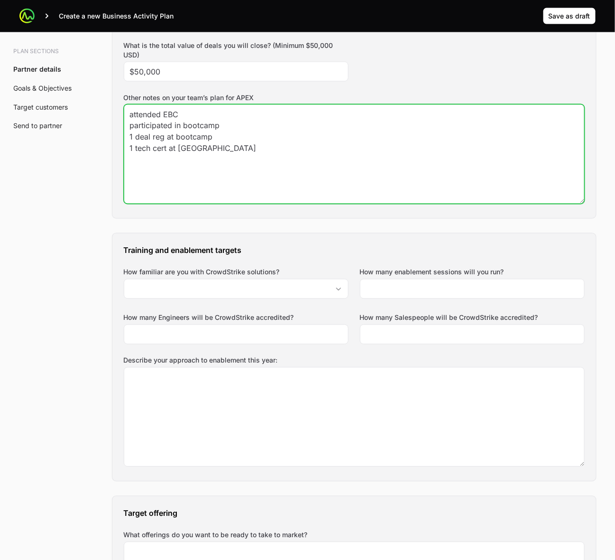
click at [337, 162] on textarea "attended EBC participated in bootcamp 1 deal reg at bootcamp 1 tech cert at [GE…" at bounding box center [354, 154] width 460 height 99
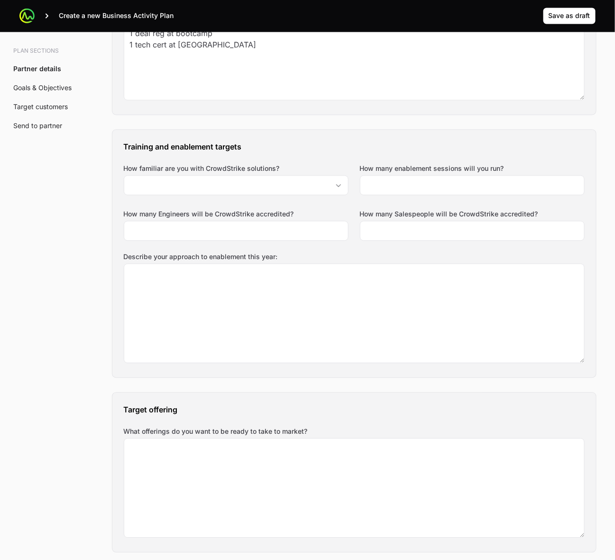
scroll to position [567, 0]
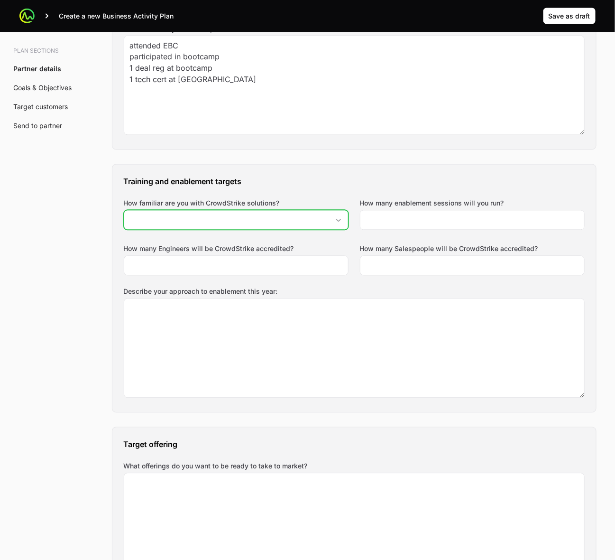
click at [340, 222] on icon "Open" at bounding box center [339, 220] width 8 height 3
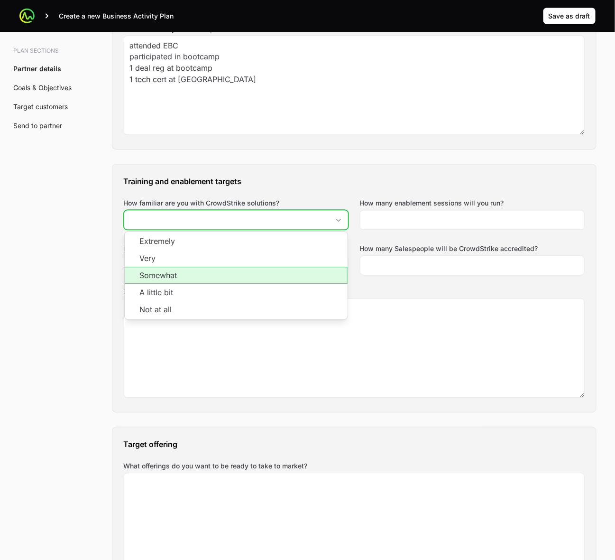
click at [319, 279] on li "Somewhat" at bounding box center [236, 275] width 223 height 17
type input "Somewhat"
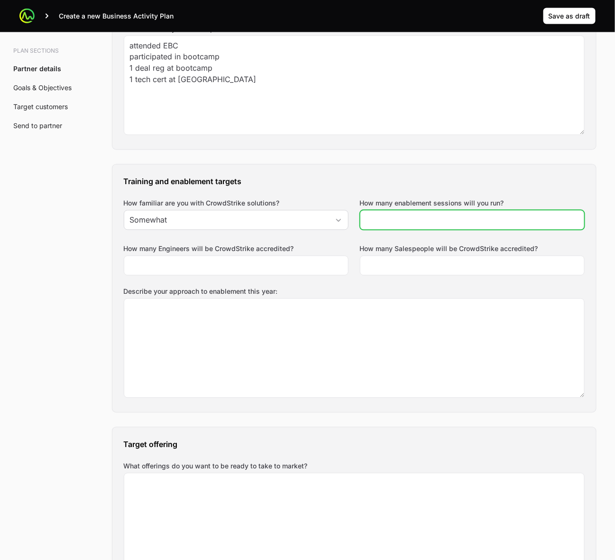
click at [482, 220] on input "How many enablement sessions will you run?" at bounding box center [472, 219] width 213 height 11
type input "2"
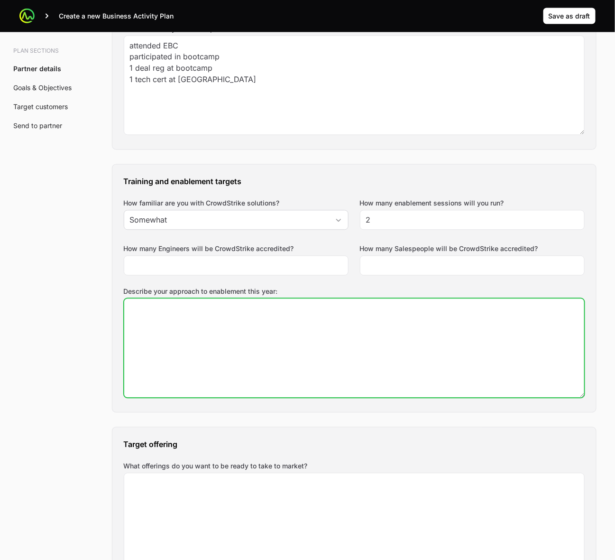
click at [412, 337] on textarea "Describe your approach to enablement this year:" at bounding box center [354, 348] width 460 height 99
type textarea "2 trainings at minimum"
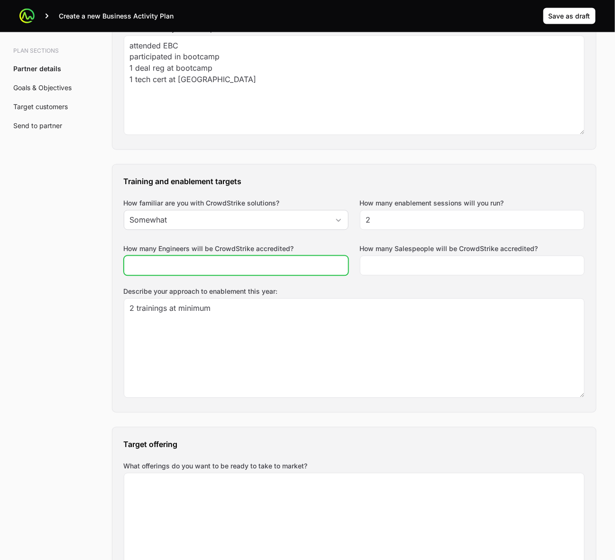
click at [295, 267] on input "How many Engineers will be CrowdStrike accredited?" at bounding box center [236, 265] width 213 height 11
type input "2"
click at [468, 286] on div "Training and enablement targets How familiar are you with CrowdStrike solutions…" at bounding box center [354, 289] width 484 height 248
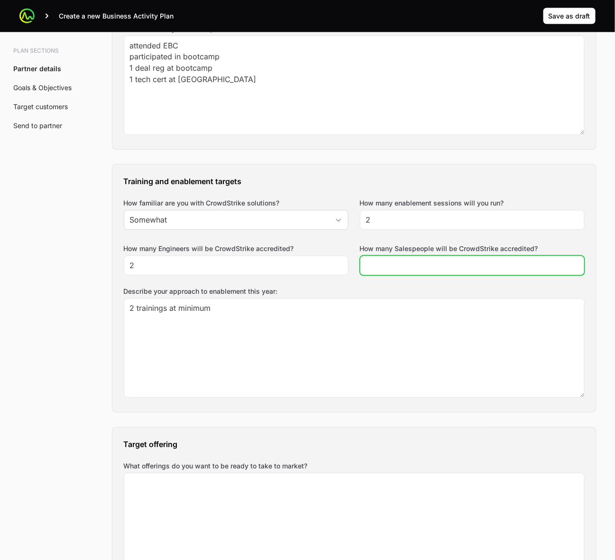
click at [495, 266] on input "How many Salespeople will be CrowdStrike accredited?" at bounding box center [472, 265] width 213 height 11
type input "3"
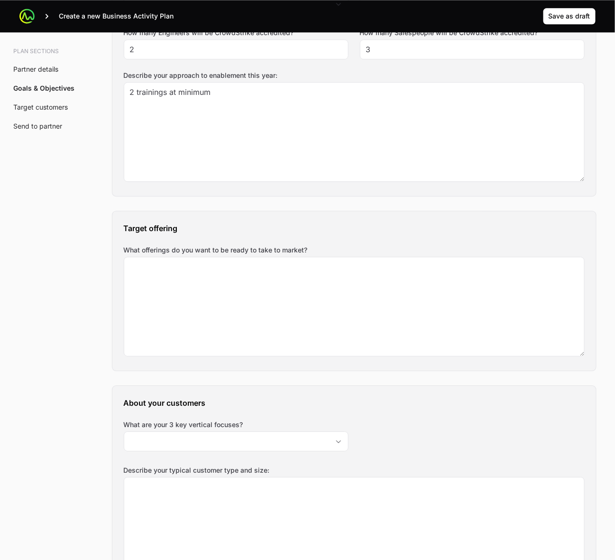
scroll to position [804, 0]
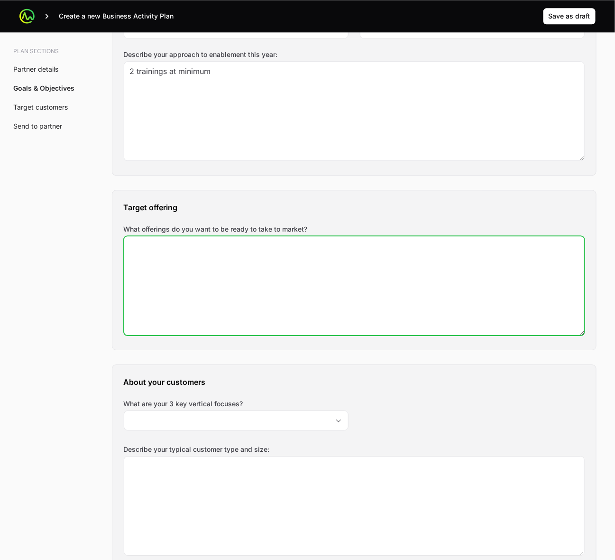
click at [310, 269] on textarea "What offerings do you want to be ready to take to market?" at bounding box center [354, 285] width 460 height 99
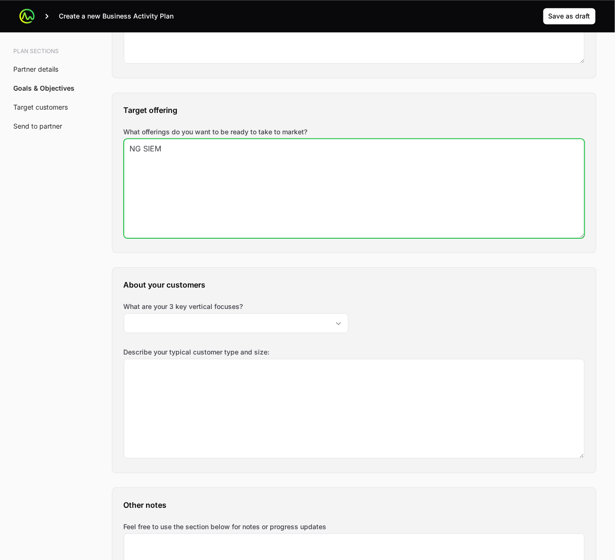
scroll to position [923, 0]
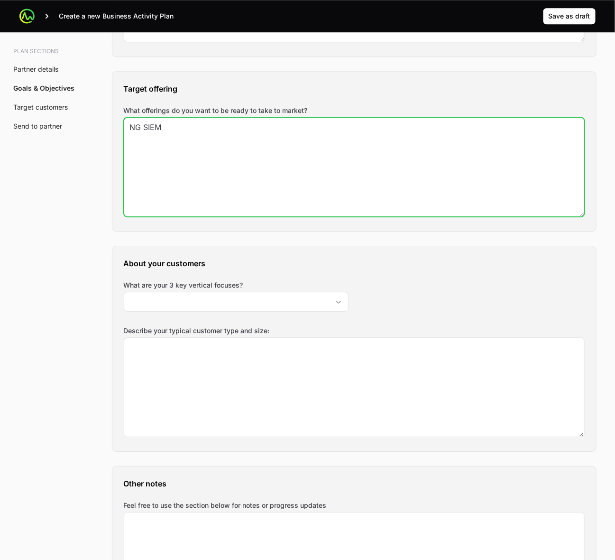
type textarea "NG SIEM"
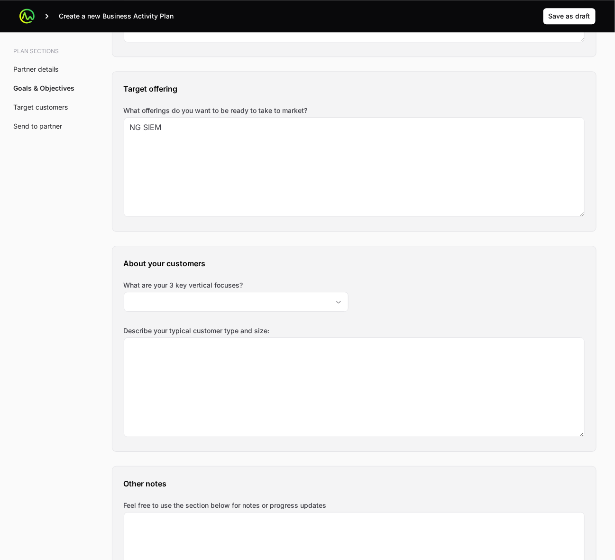
click at [22, 255] on div "Plan sections Partner details Goals & Objectives Target customers Send to partn…" at bounding box center [307, 542] width 607 height 2755
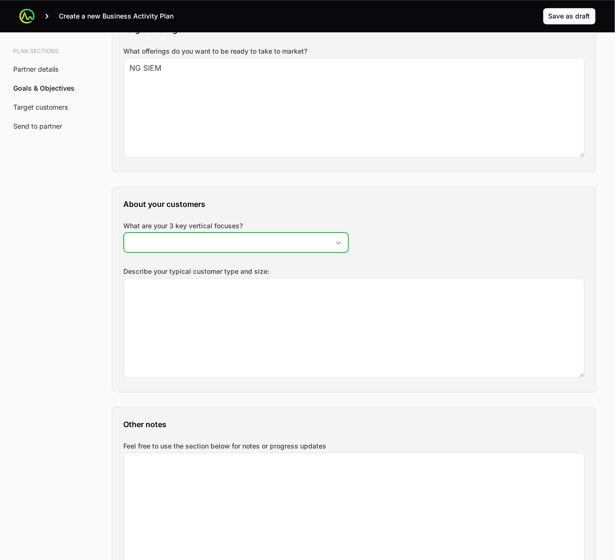
click at [340, 243] on icon "Open" at bounding box center [339, 242] width 8 height 3
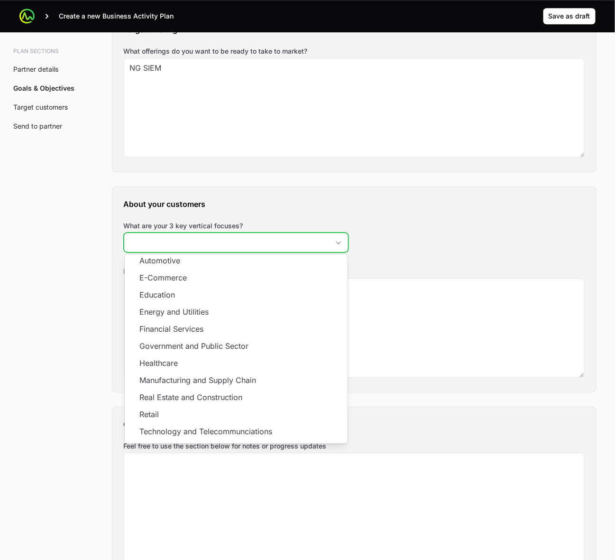
scroll to position [0, 0]
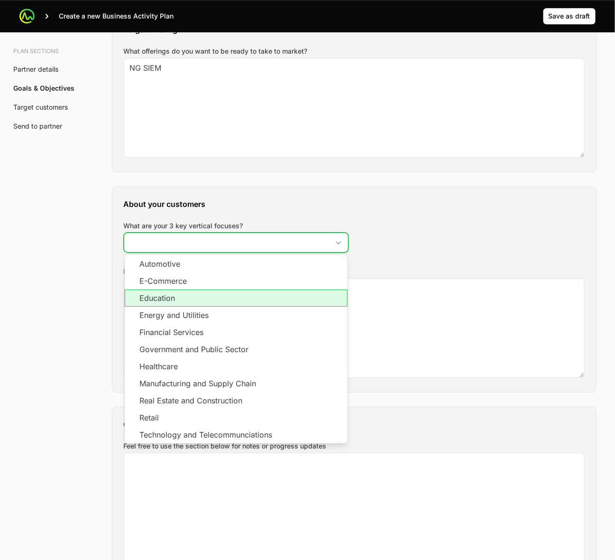
click at [321, 306] on li "Education" at bounding box center [236, 297] width 223 height 17
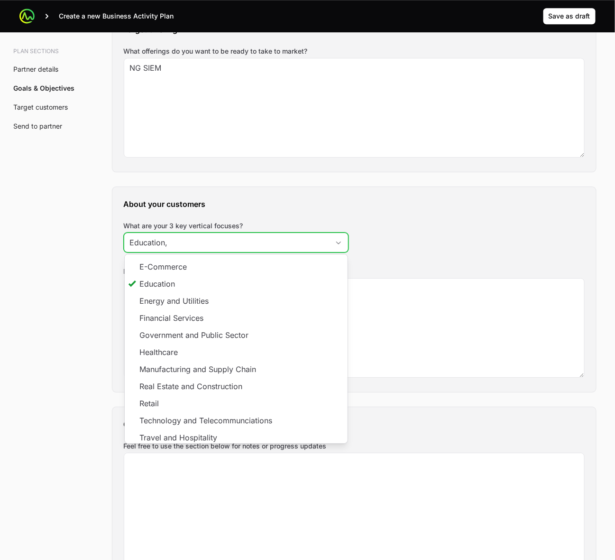
scroll to position [18, 0]
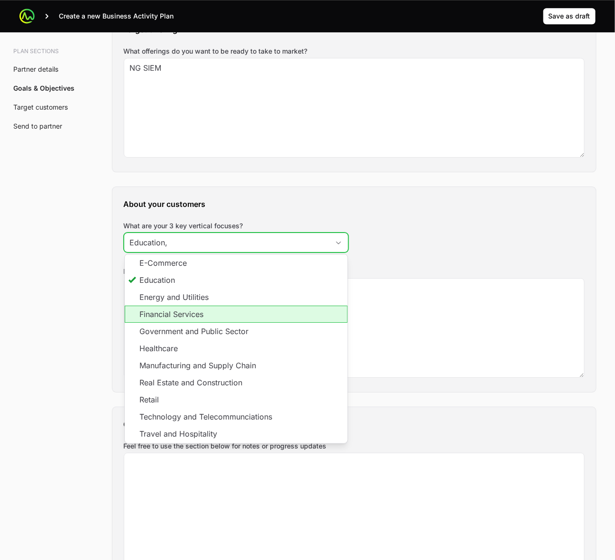
click at [274, 318] on li "Financial Services" at bounding box center [236, 313] width 223 height 17
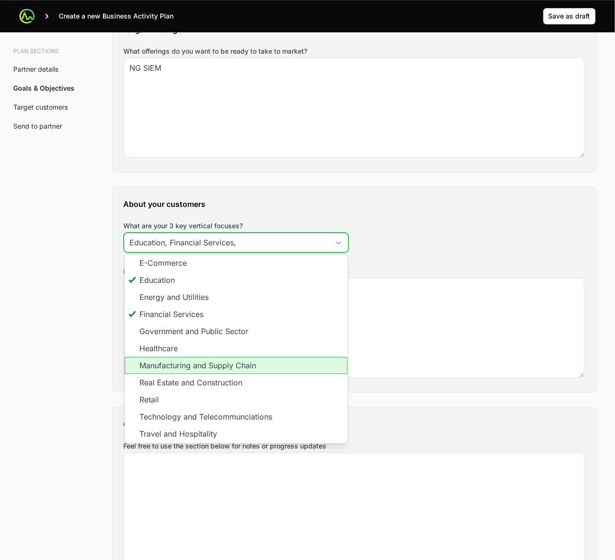
click at [299, 337] on li "Manufacturing and Supply Chain" at bounding box center [236, 365] width 223 height 17
type input "Education, Financial Services, Manufacturing and Supply Chain"
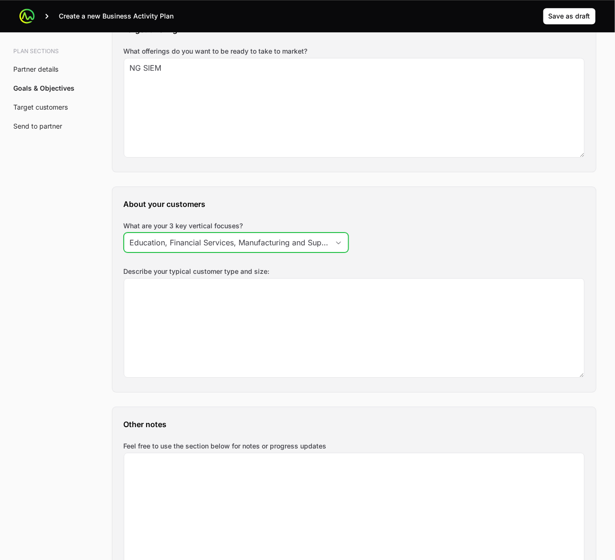
scroll to position [0, 29]
click at [337, 247] on div "Open" at bounding box center [338, 242] width 19 height 19
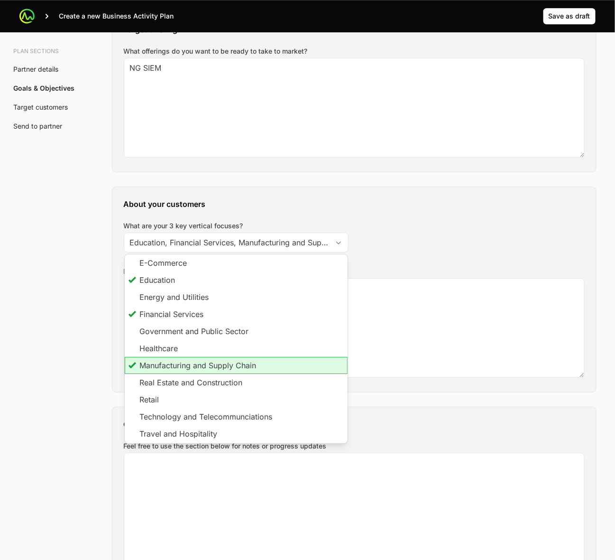
click at [448, 242] on div "About your customers What are your 3 key vertical focuses? Education, Financial…" at bounding box center [354, 289] width 484 height 205
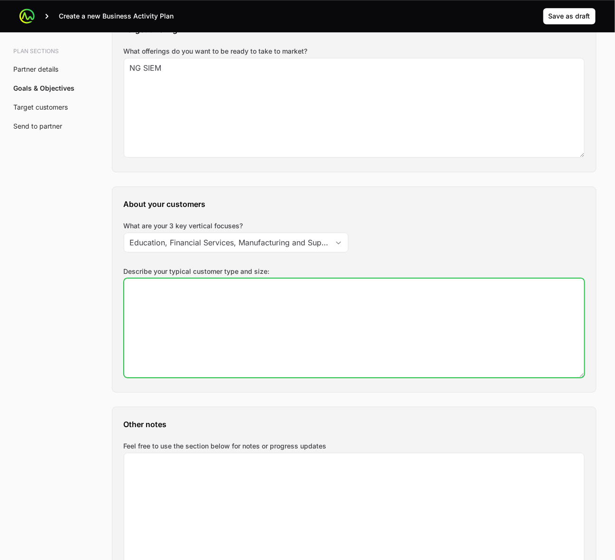
click at [259, 324] on textarea "Describe your typical customer type and size:" at bounding box center [354, 327] width 460 height 99
type textarea "commercial, mostly enterprise"
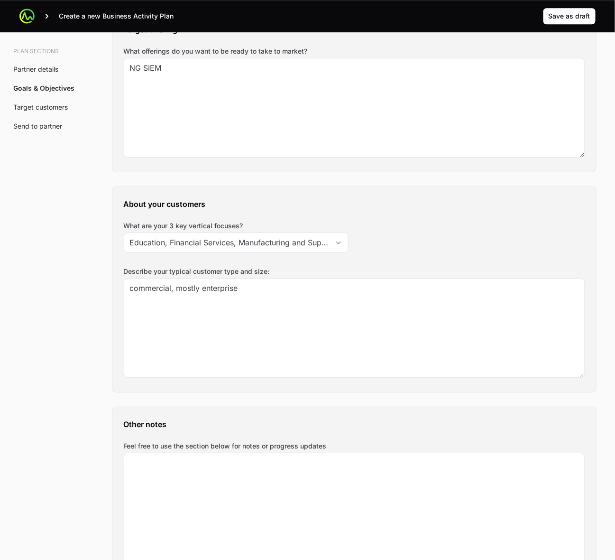
click at [488, 210] on h3 "About your customers" at bounding box center [354, 203] width 461 height 11
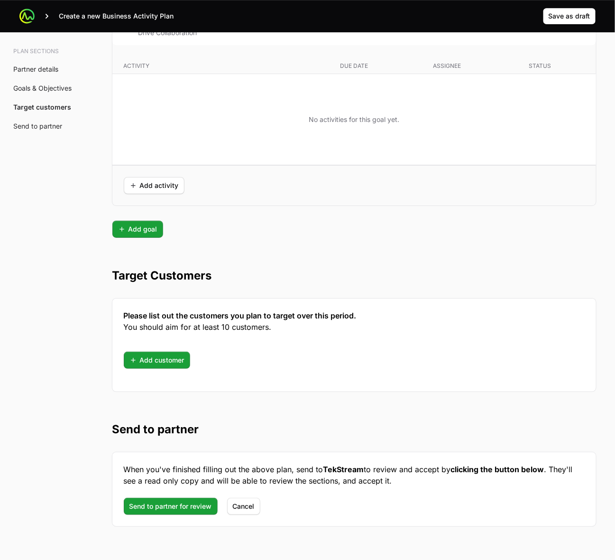
scroll to position [2320, 0]
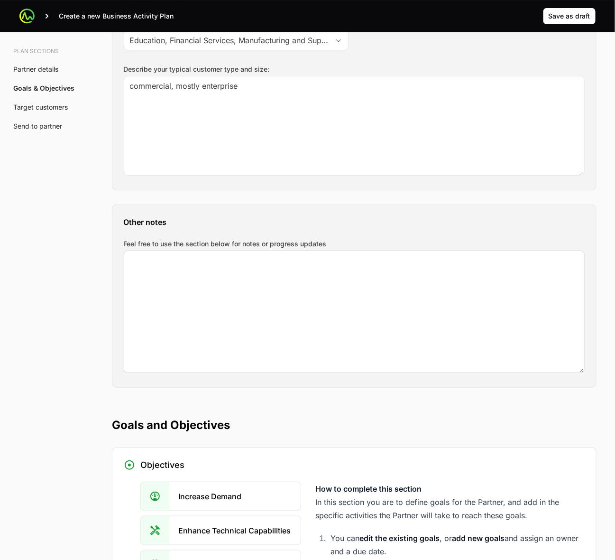
scroll to position [1074, 0]
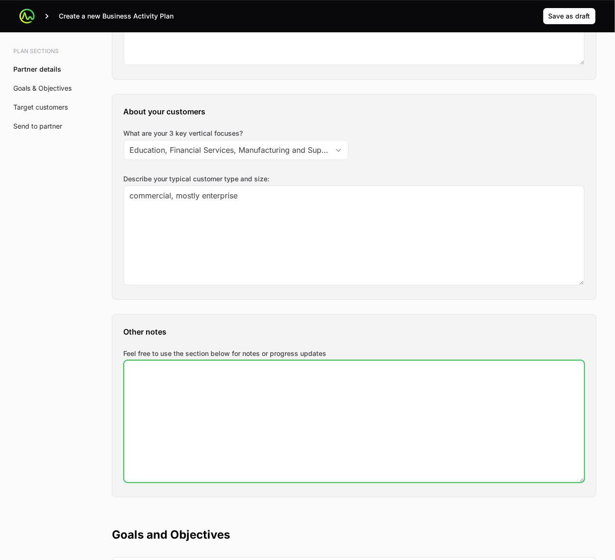
click at [270, 337] on textarea "Feel free to use the section below for notes or progress updates" at bounding box center [354, 421] width 460 height 121
click at [143, 337] on textarea "wekk of the 15th" at bounding box center [354, 421] width 460 height 121
type textarea "week of the 15th"
click at [382, 337] on textarea "week of the 15th" at bounding box center [354, 421] width 460 height 121
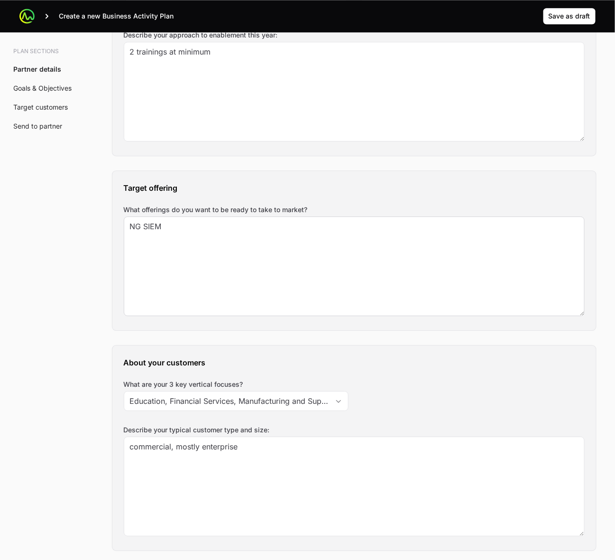
scroll to position [719, 0]
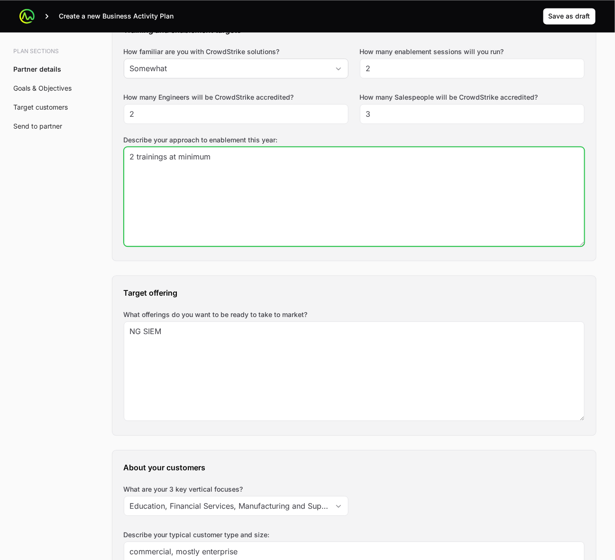
click at [314, 185] on textarea "2 trainings at minimum" at bounding box center [354, 196] width 460 height 99
type textarea "2 trainings at minimum set a certain time for a training"
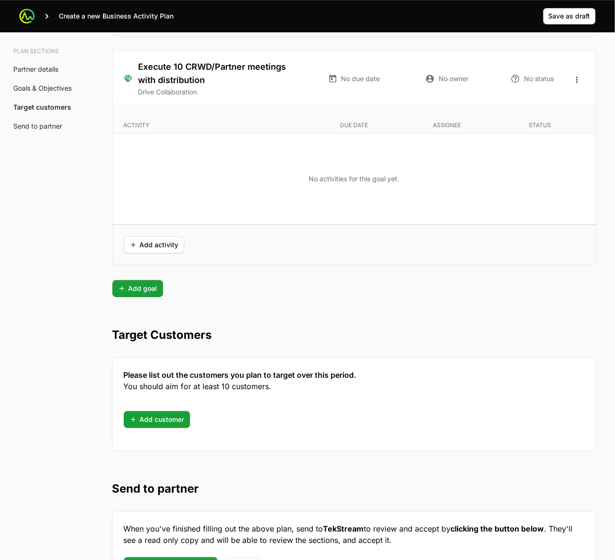
scroll to position [2320, 0]
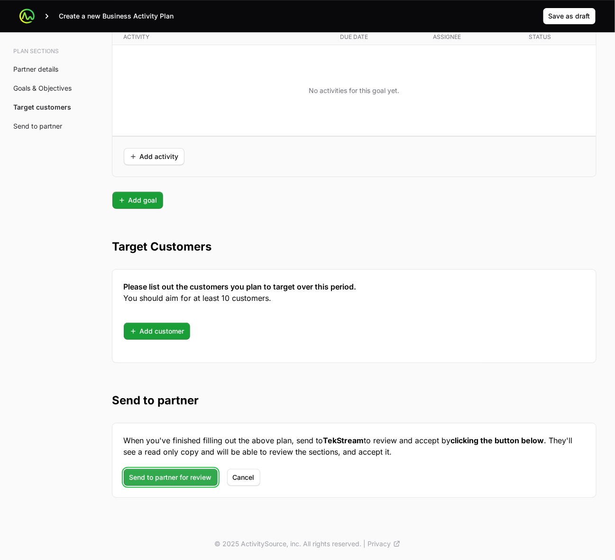
click at [156, 337] on span "Send to partner for review" at bounding box center [170, 477] width 83 height 11
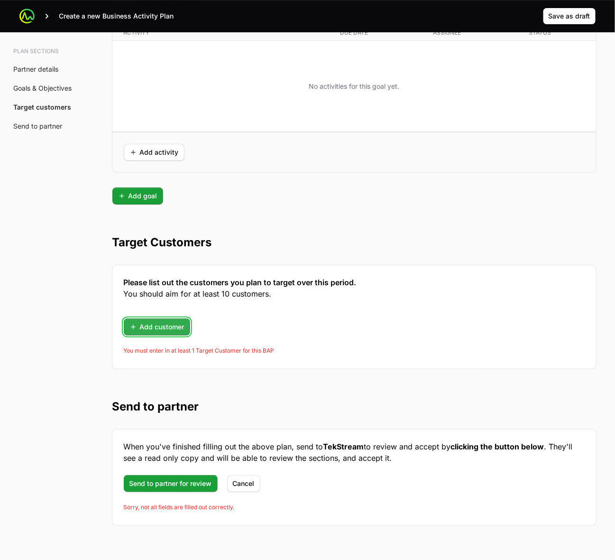
click at [157, 329] on span "Add customer" at bounding box center [156, 326] width 55 height 11
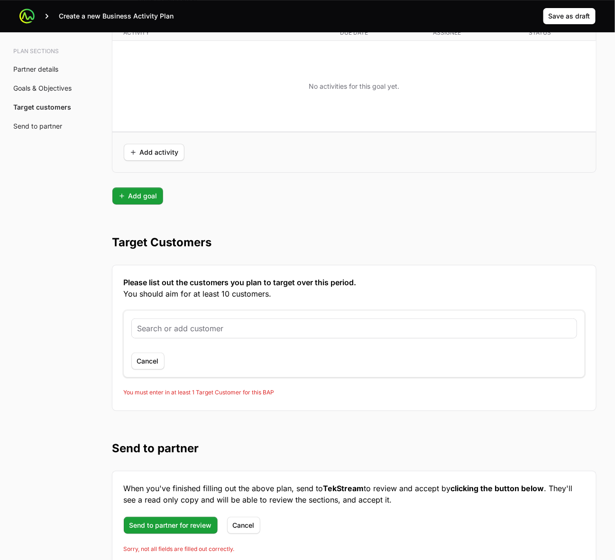
click at [169, 328] on input "text" at bounding box center [355, 328] width 434 height 11
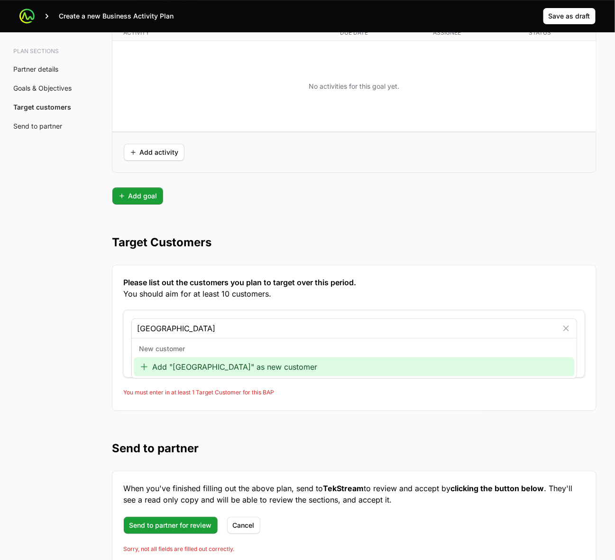
click at [241, 331] on input "[GEOGRAPHIC_DATA]" at bounding box center [348, 328] width 420 height 11
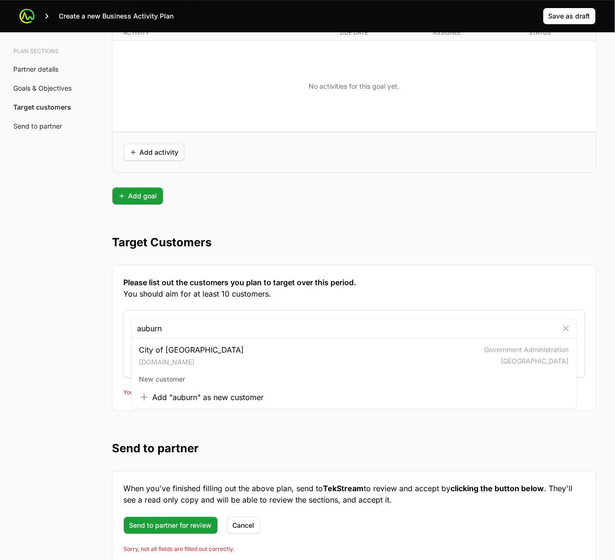
type input "auburn"
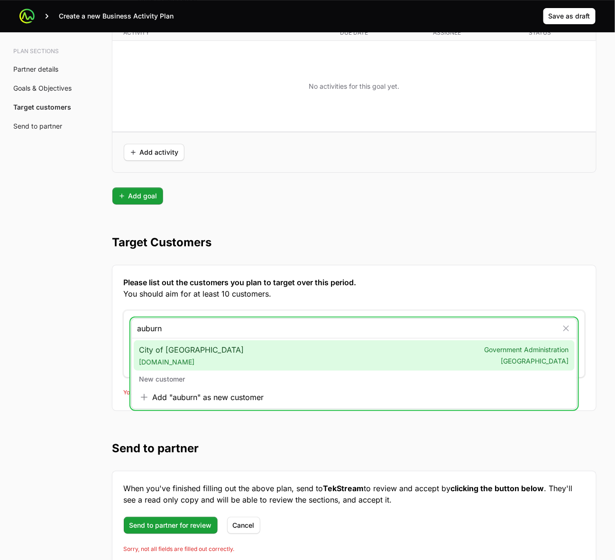
click at [208, 334] on input "auburn" at bounding box center [348, 328] width 420 height 11
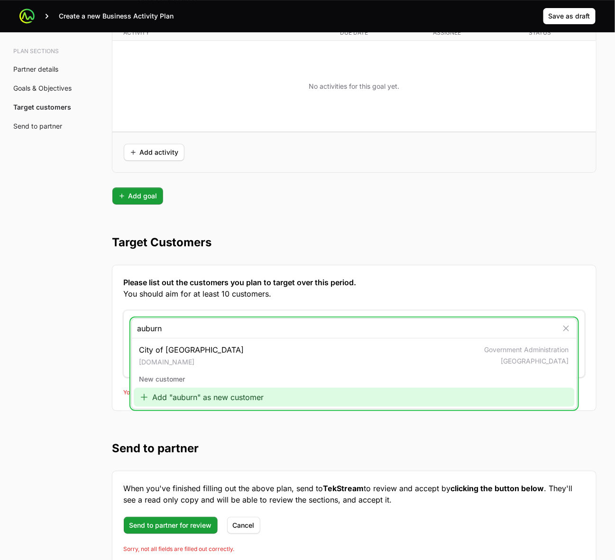
click at [170, 337] on div "Add "auburn" as new customer" at bounding box center [354, 397] width 441 height 19
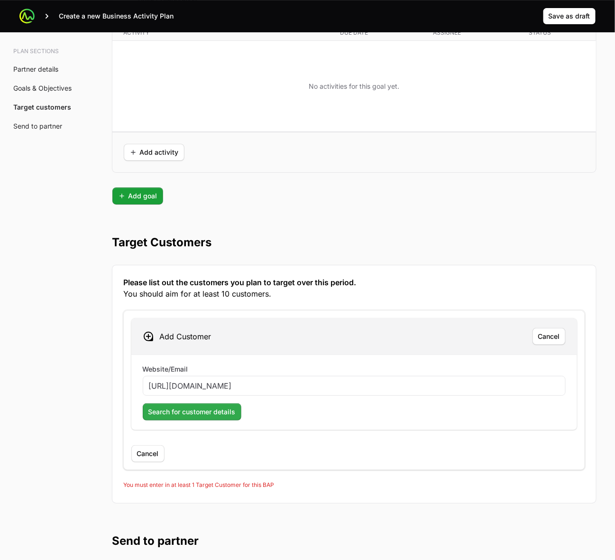
type input "[URL][DOMAIN_NAME]"
click at [179, 337] on span "Search for customer details" at bounding box center [191, 411] width 87 height 11
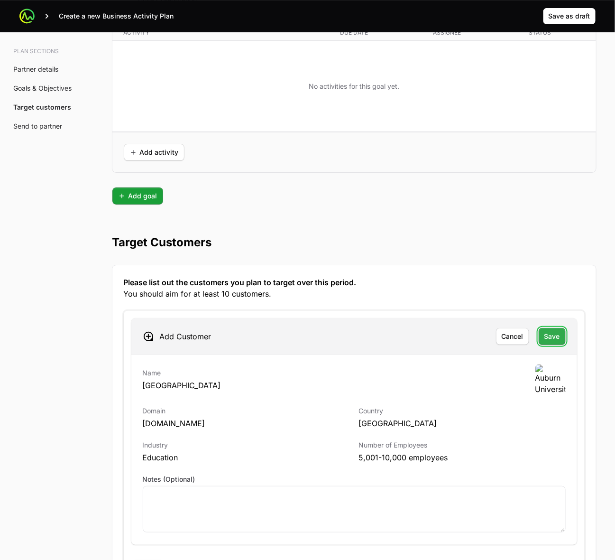
click at [552, 337] on span "Save" at bounding box center [553, 336] width 16 height 11
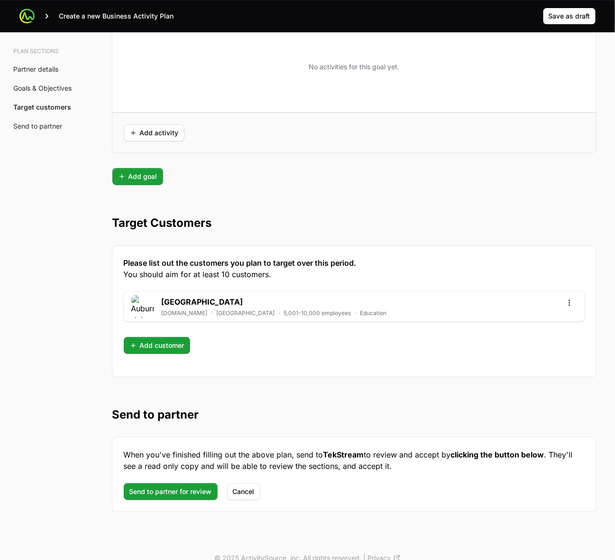
scroll to position [2358, 0]
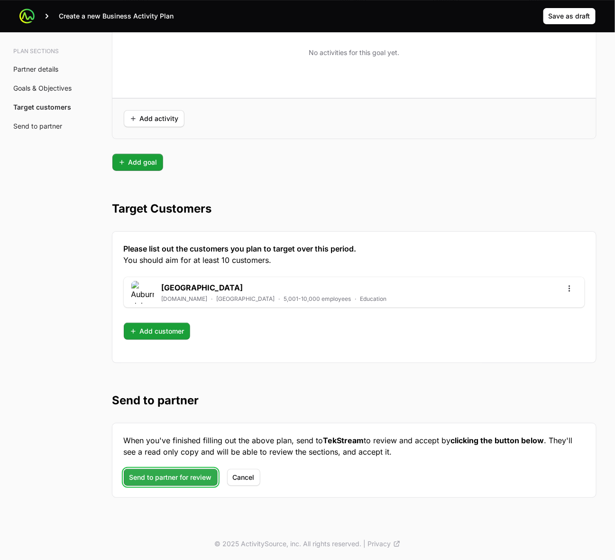
click at [145, 337] on span "Send to partner for review" at bounding box center [170, 477] width 83 height 11
